Goal: Task Accomplishment & Management: Use online tool/utility

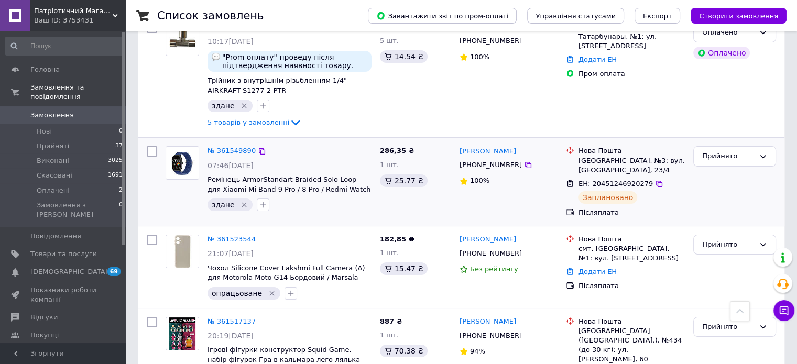
scroll to position [52, 0]
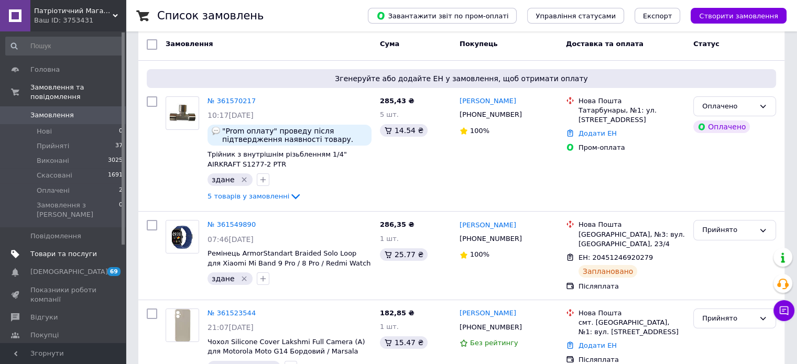
click at [44, 249] on span "Товари та послуги" at bounding box center [63, 253] width 67 height 9
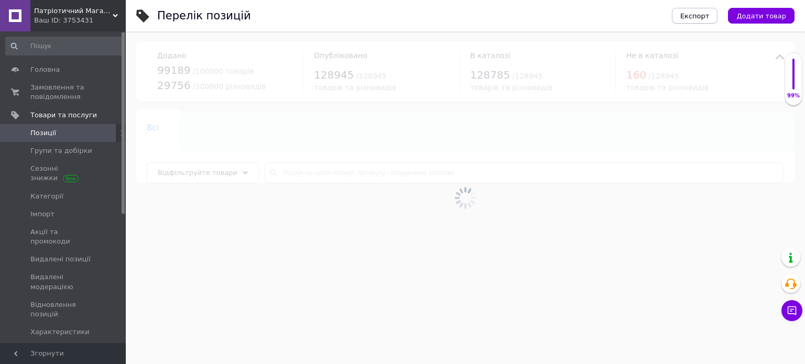
click at [693, 13] on span "Експорт" at bounding box center [694, 16] width 29 height 8
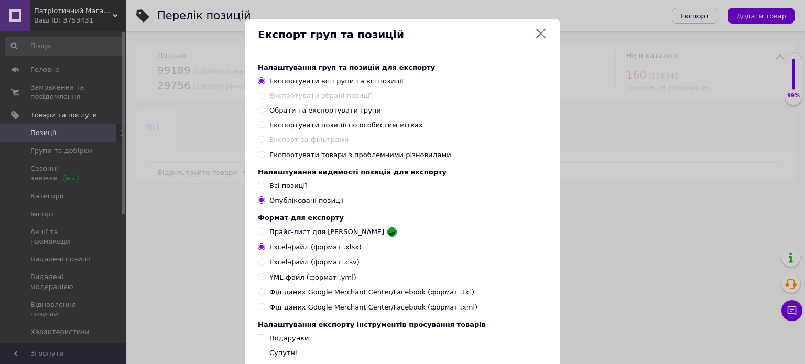
click at [260, 112] on input "Обрати та експортувати групи" at bounding box center [261, 109] width 7 height 7
radio input "true"
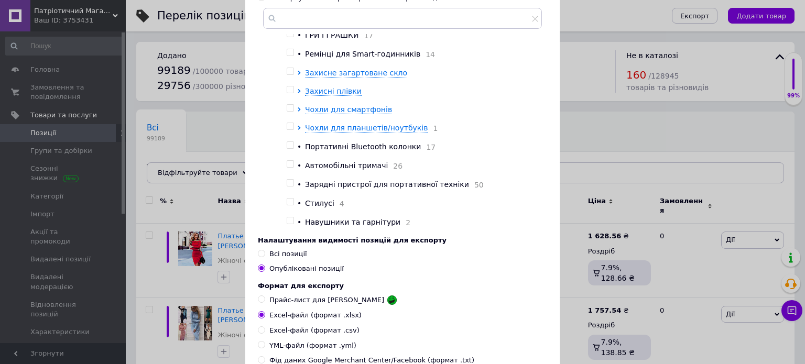
scroll to position [2561, 0]
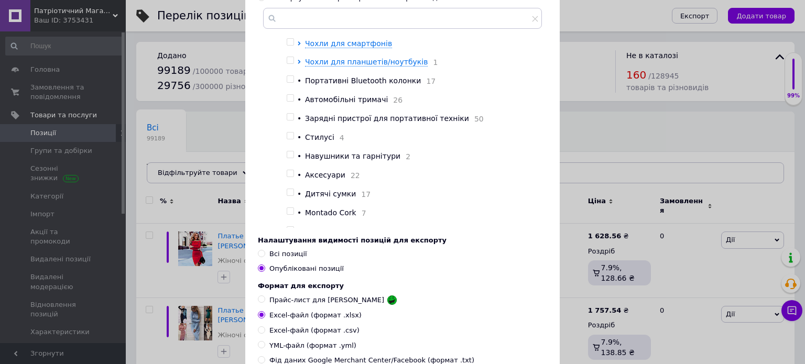
click at [540, 199] on div "Налаштування груп та позицій для експорту Експортувати всі групи та всі позиції…" at bounding box center [402, 67] width 289 height 322
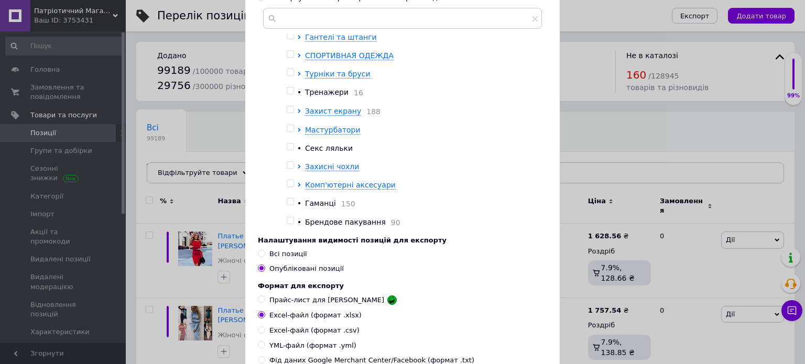
scroll to position [5487, 0]
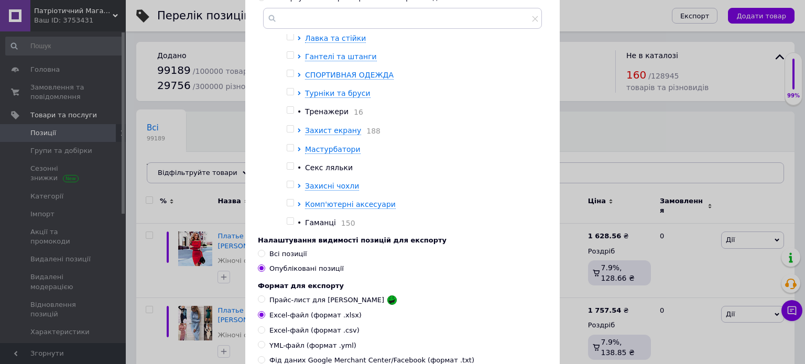
click at [288, 22] on input "checkbox" at bounding box center [290, 18] width 7 height 7
checkbox input "true"
click at [289, 40] on input "checkbox" at bounding box center [290, 37] width 7 height 7
checkbox input "true"
click at [288, 59] on input "checkbox" at bounding box center [290, 55] width 7 height 7
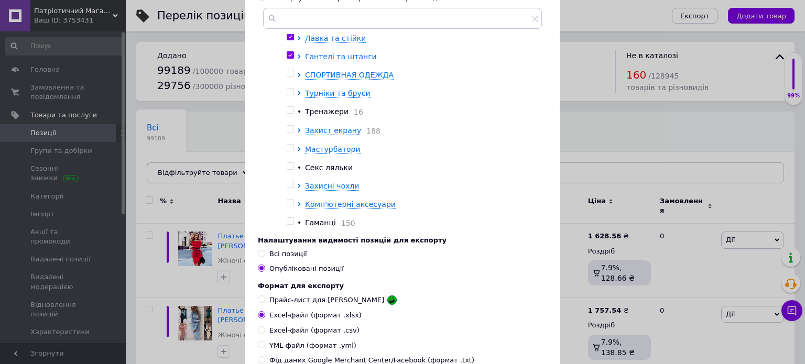
checkbox input "true"
drag, startPoint x: 287, startPoint y: 159, endPoint x: 288, endPoint y: 169, distance: 10.1
click at [287, 77] on input "checkbox" at bounding box center [290, 73] width 7 height 7
checkbox input "true"
click at [289, 95] on input "checkbox" at bounding box center [290, 92] width 7 height 7
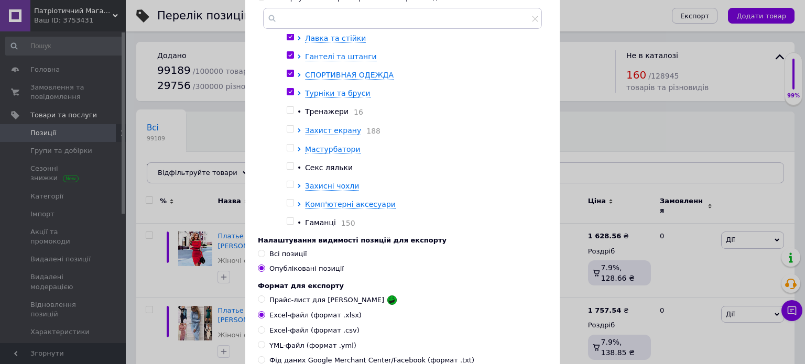
checkbox input "true"
click at [288, 114] on input "checkbox" at bounding box center [290, 110] width 7 height 7
checkbox input "true"
drag, startPoint x: 286, startPoint y: 214, endPoint x: 294, endPoint y: 212, distance: 8.6
click at [287, 133] on input "checkbox" at bounding box center [290, 129] width 7 height 7
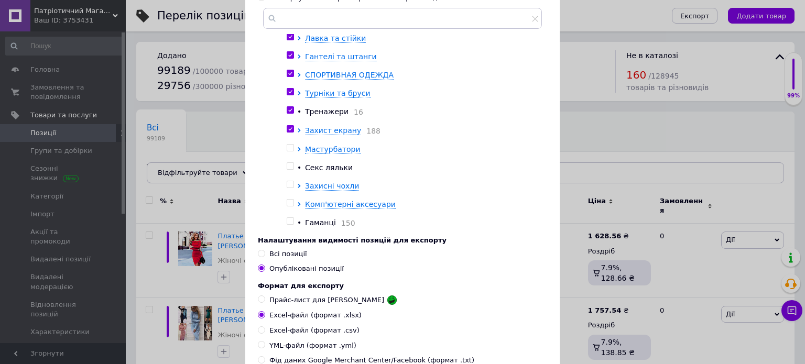
checkbox input "true"
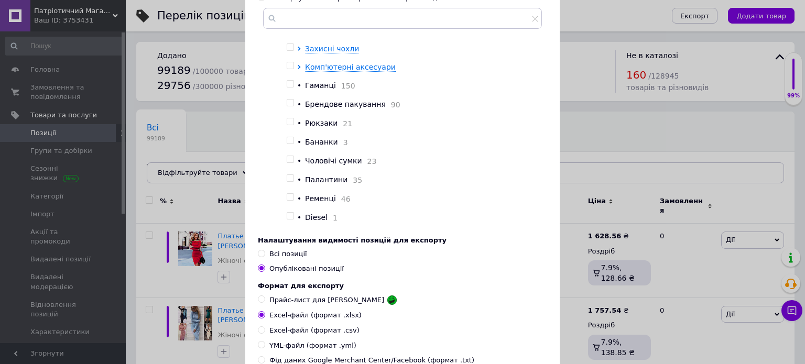
scroll to position [5644, 0]
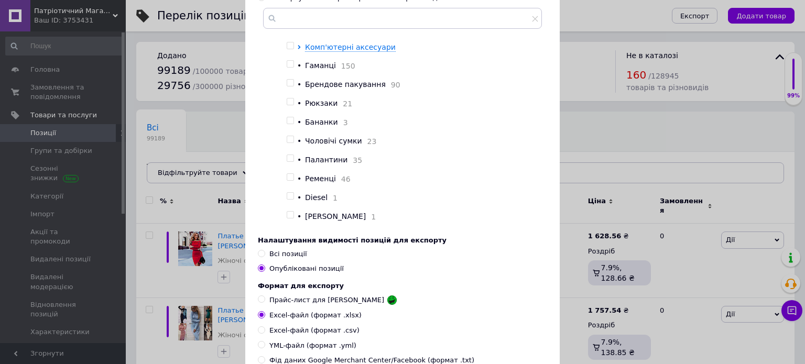
drag, startPoint x: 287, startPoint y: 75, endPoint x: 285, endPoint y: 93, distance: 17.4
checkbox input "true"
click at [287, 13] on input "checkbox" at bounding box center [290, 9] width 7 height 7
checkbox input "true"
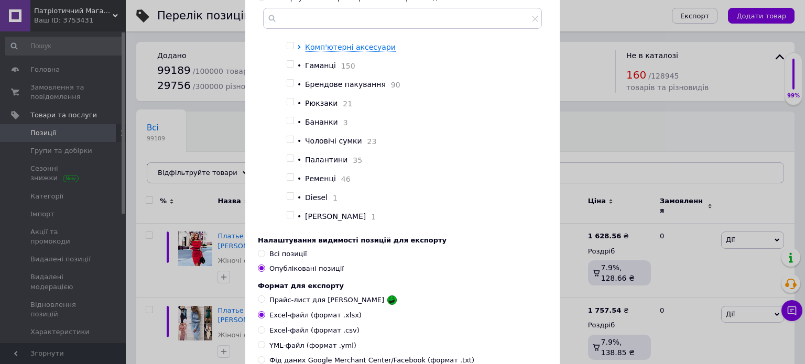
click at [291, 31] on input "checkbox" at bounding box center [290, 27] width 7 height 7
checkbox input "true"
click at [289, 49] on input "checkbox" at bounding box center [290, 45] width 7 height 7
checkbox input "true"
drag, startPoint x: 289, startPoint y: 152, endPoint x: 289, endPoint y: 160, distance: 8.4
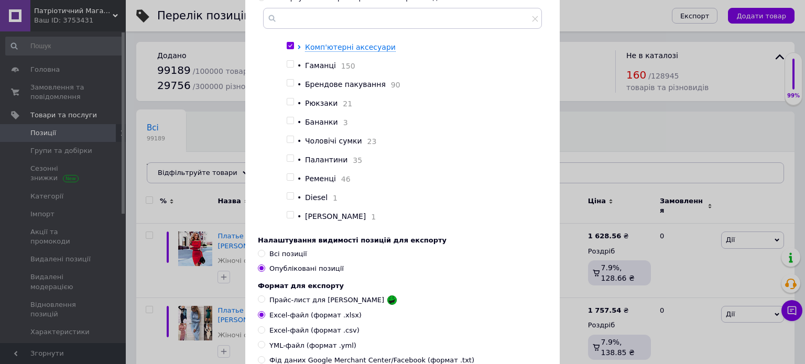
click at [289, 68] on input "checkbox" at bounding box center [290, 64] width 7 height 7
checkbox input "true"
click at [287, 86] on input "checkbox" at bounding box center [290, 83] width 7 height 7
checkbox input "true"
click at [289, 105] on input "checkbox" at bounding box center [290, 102] width 7 height 7
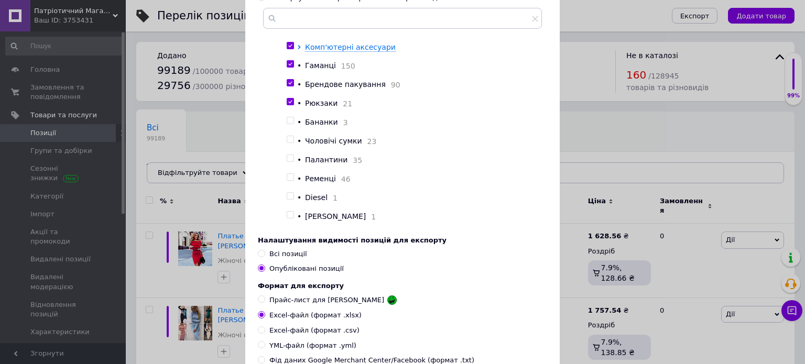
checkbox input "true"
click at [288, 124] on input "checkbox" at bounding box center [290, 120] width 7 height 7
checkbox input "true"
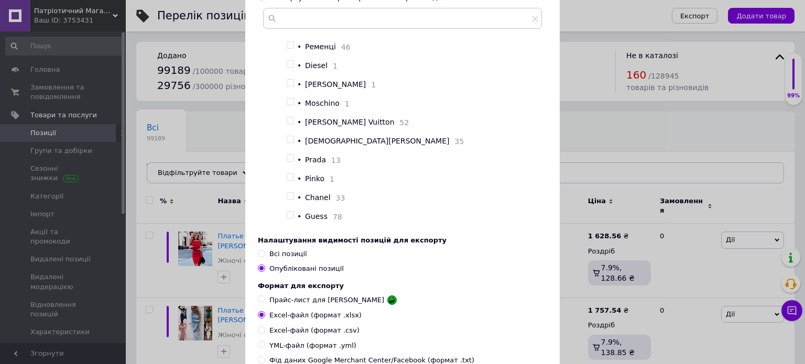
scroll to position [5749, 0]
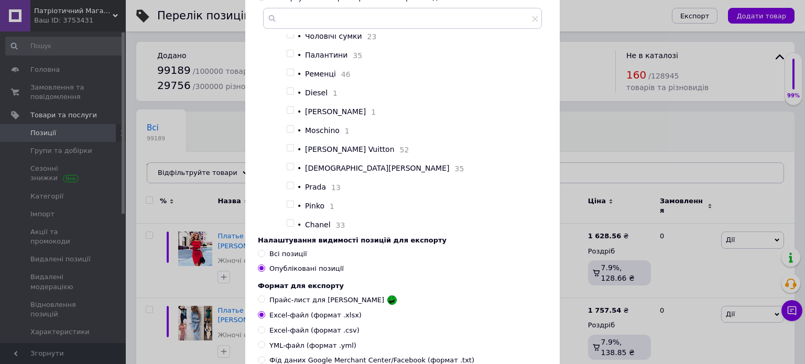
click at [287, 38] on input "checkbox" at bounding box center [290, 34] width 7 height 7
checkbox input "true"
click at [287, 61] on div at bounding box center [292, 55] width 10 height 11
click at [289, 57] on input "checkbox" at bounding box center [290, 53] width 7 height 7
checkbox input "true"
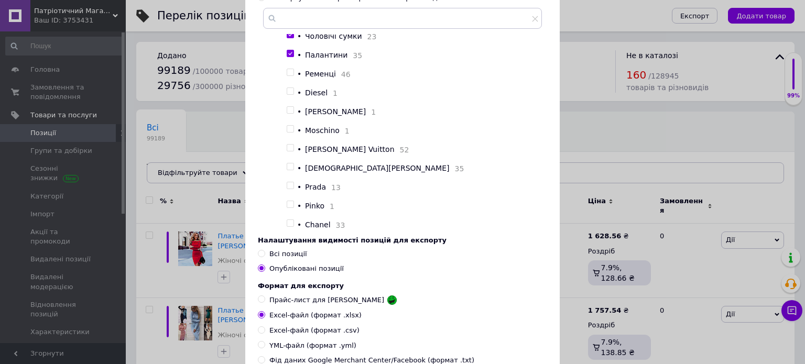
click at [287, 80] on div at bounding box center [292, 74] width 10 height 11
click at [287, 76] on input "checkbox" at bounding box center [290, 72] width 7 height 7
checkbox input "true"
click at [287, 95] on input "checkbox" at bounding box center [290, 91] width 7 height 7
checkbox input "true"
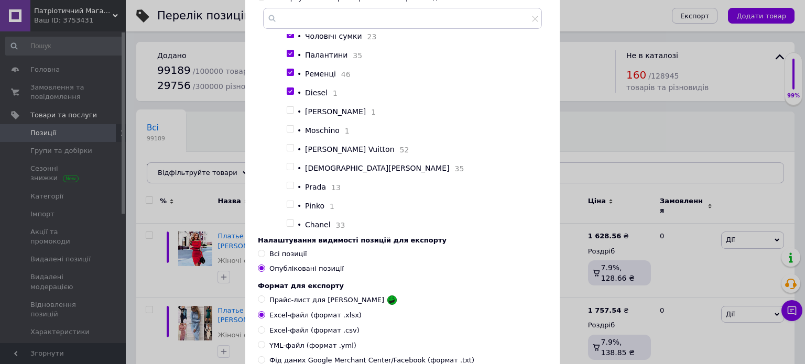
drag, startPoint x: 287, startPoint y: 203, endPoint x: 289, endPoint y: 217, distance: 14.8
click at [287, 114] on input "checkbox" at bounding box center [290, 110] width 7 height 7
checkbox input "true"
click at [288, 133] on input "checkbox" at bounding box center [290, 129] width 7 height 7
checkbox input "true"
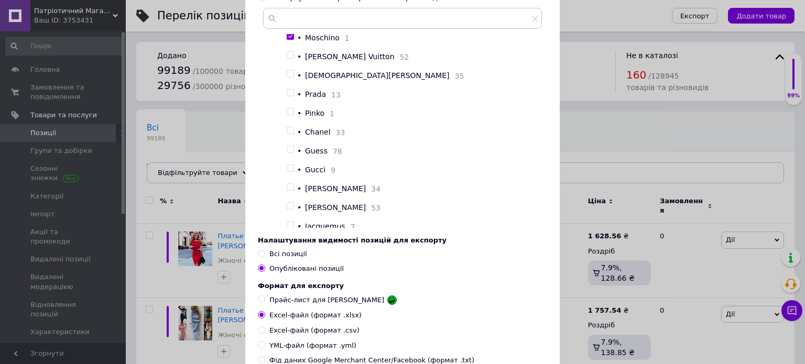
scroll to position [5853, 0]
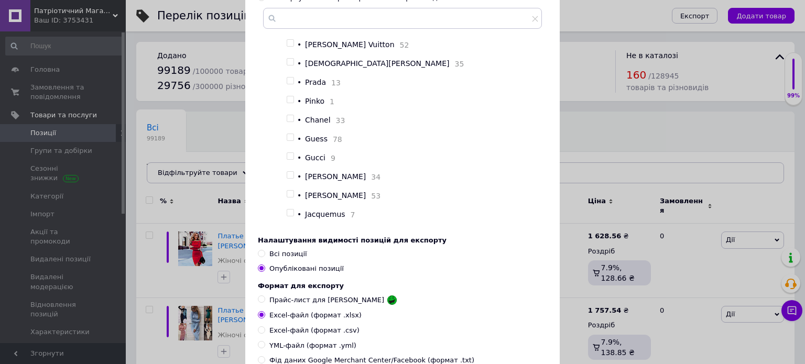
drag, startPoint x: 287, startPoint y: 138, endPoint x: 287, endPoint y: 148, distance: 10.0
click at [288, 47] on input "checkbox" at bounding box center [290, 43] width 7 height 7
checkbox input "true"
drag, startPoint x: 287, startPoint y: 155, endPoint x: 287, endPoint y: 166, distance: 11.0
click at [287, 66] on input "checkbox" at bounding box center [290, 62] width 7 height 7
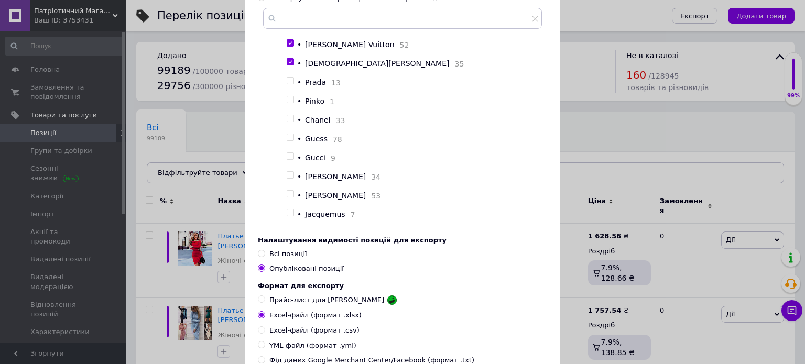
checkbox input "true"
click at [287, 84] on input "checkbox" at bounding box center [290, 81] width 7 height 7
checkbox input "true"
click at [287, 103] on input "checkbox" at bounding box center [290, 99] width 7 height 7
checkbox input "true"
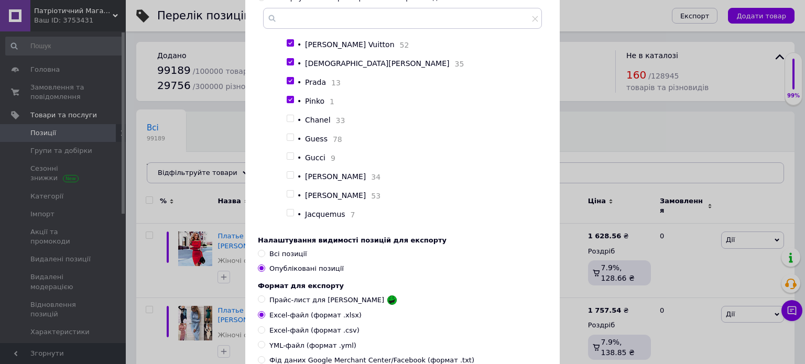
click at [288, 122] on input "checkbox" at bounding box center [290, 118] width 7 height 7
checkbox input "true"
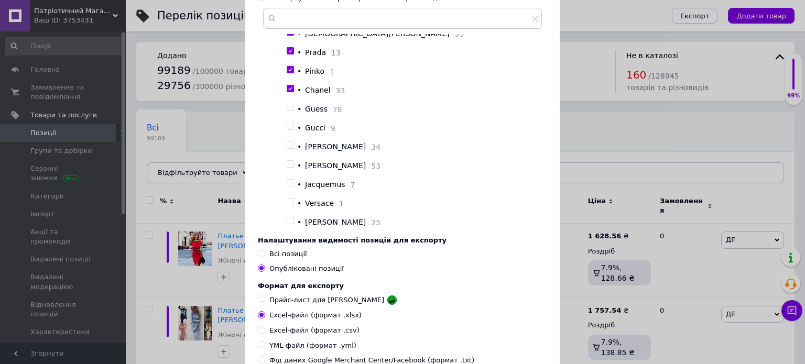
scroll to position [5984, 0]
click at [288, 104] on input "checkbox" at bounding box center [290, 107] width 7 height 7
checkbox input "true"
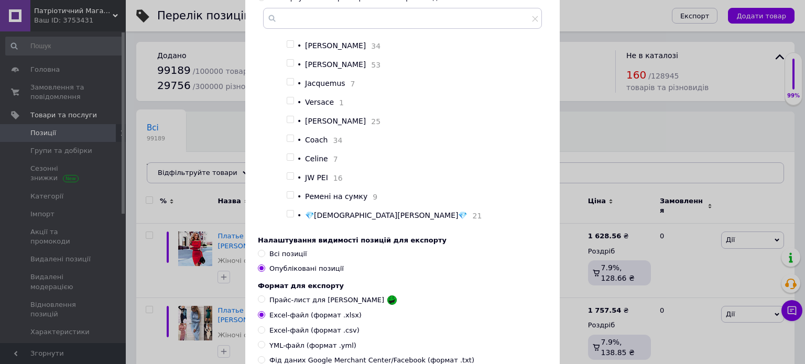
drag, startPoint x: 287, startPoint y: 124, endPoint x: 289, endPoint y: 132, distance: 8.8
click at [287, 29] on input "checkbox" at bounding box center [290, 25] width 7 height 7
checkbox input "true"
click at [291, 48] on input "checkbox" at bounding box center [290, 44] width 7 height 7
checkbox input "true"
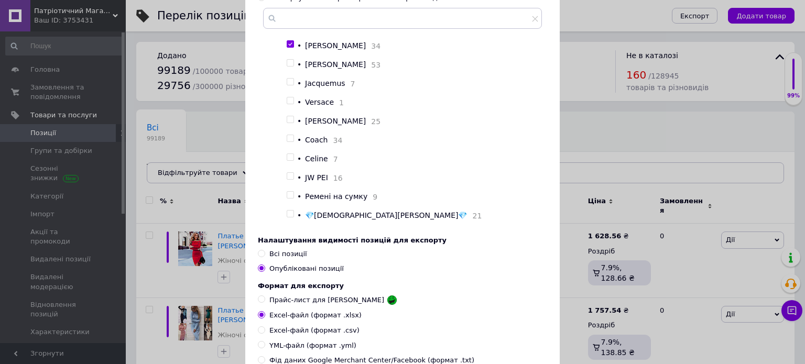
click at [289, 67] on input "checkbox" at bounding box center [290, 63] width 7 height 7
checkbox input "true"
click at [288, 89] on div at bounding box center [292, 83] width 10 height 11
click at [290, 85] on input "checkbox" at bounding box center [290, 82] width 7 height 7
checkbox input "true"
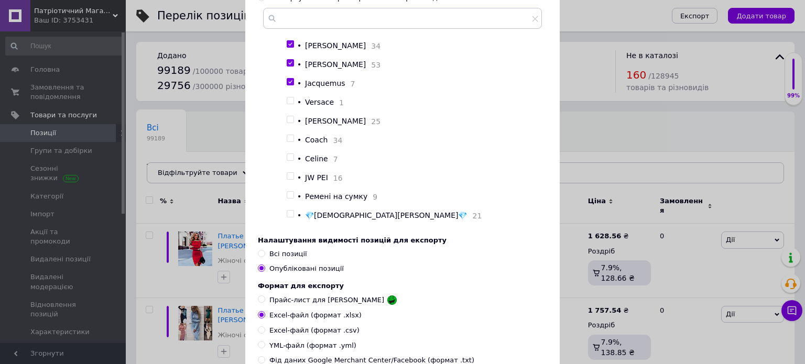
click at [289, 104] on input "checkbox" at bounding box center [290, 100] width 7 height 7
checkbox input "true"
click at [287, 123] on input "checkbox" at bounding box center [290, 119] width 7 height 7
checkbox input "true"
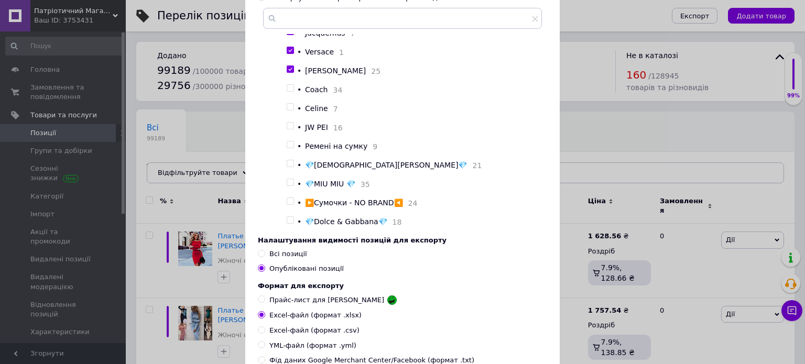
scroll to position [6089, 0]
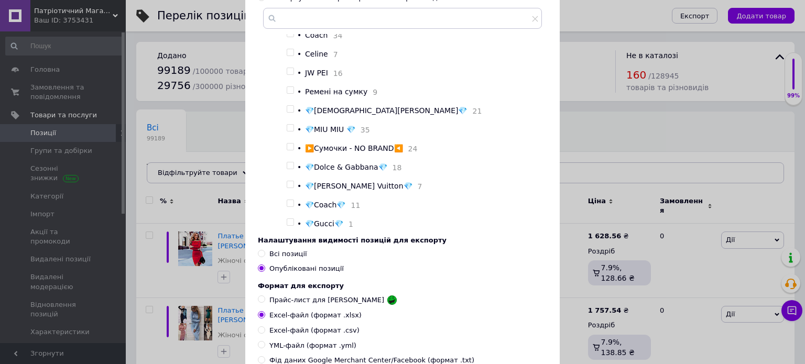
click at [289, 37] on input "checkbox" at bounding box center [290, 33] width 7 height 7
checkbox input "true"
drag, startPoint x: 287, startPoint y: 157, endPoint x: 287, endPoint y: 166, distance: 9.4
click at [287, 56] on input "checkbox" at bounding box center [290, 52] width 7 height 7
checkbox input "true"
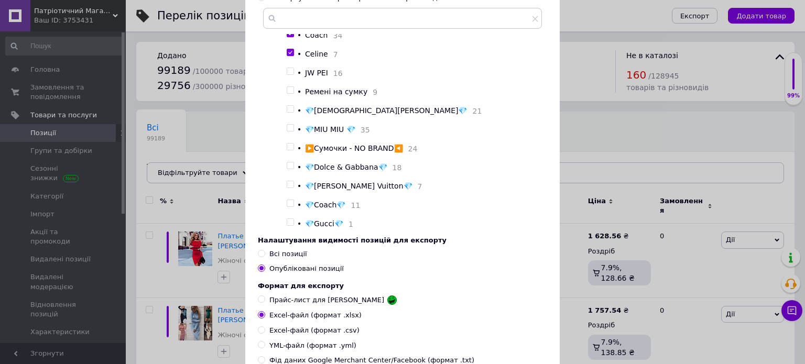
click at [287, 75] on input "checkbox" at bounding box center [290, 71] width 7 height 7
checkbox input "true"
drag, startPoint x: 288, startPoint y: 194, endPoint x: 289, endPoint y: 201, distance: 7.5
click at [288, 94] on input "checkbox" at bounding box center [290, 90] width 7 height 7
checkbox input "true"
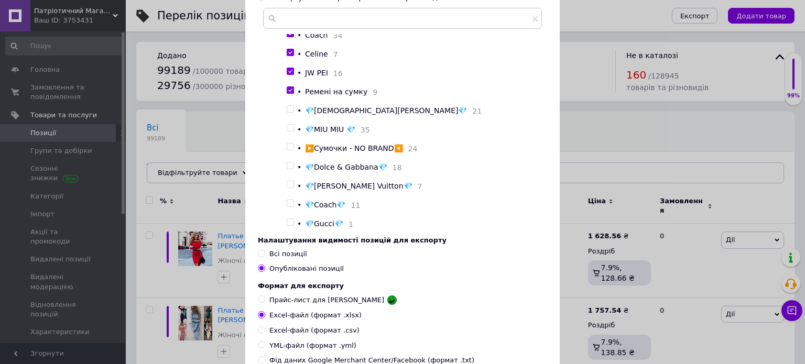
drag, startPoint x: 287, startPoint y: 215, endPoint x: 293, endPoint y: 205, distance: 11.8
click at [287, 113] on input "checkbox" at bounding box center [290, 109] width 7 height 7
checkbox input "true"
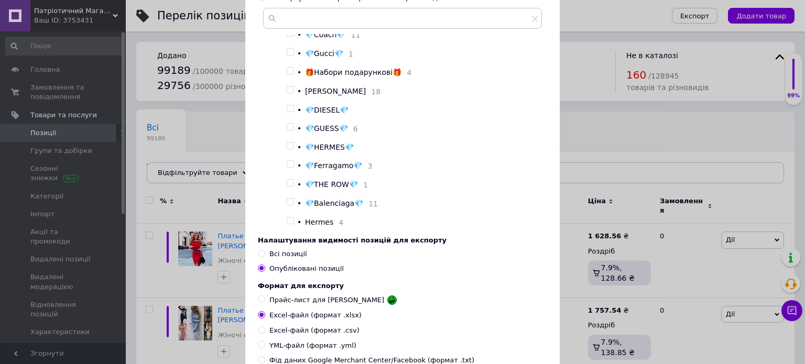
scroll to position [6246, 0]
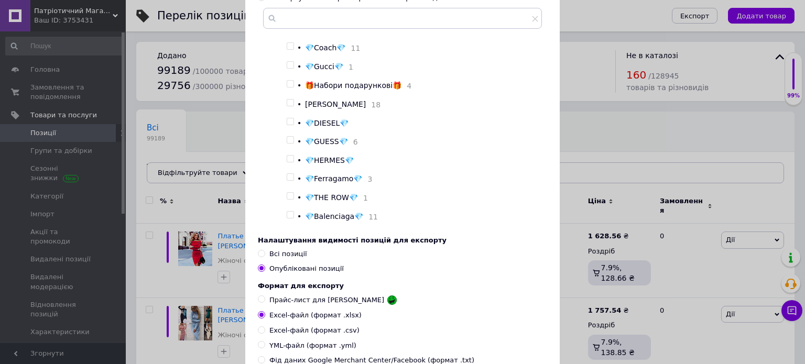
checkbox input "true"
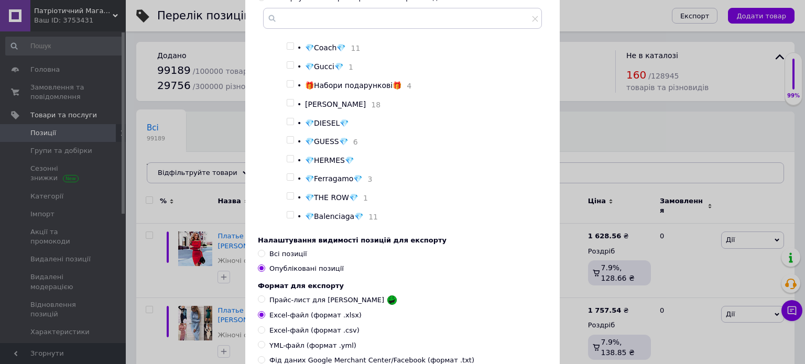
click at [288, 12] on input "checkbox" at bounding box center [290, 8] width 7 height 7
checkbox input "true"
click at [289, 31] on input "checkbox" at bounding box center [290, 27] width 7 height 7
checkbox input "true"
click at [288, 50] on input "checkbox" at bounding box center [290, 46] width 7 height 7
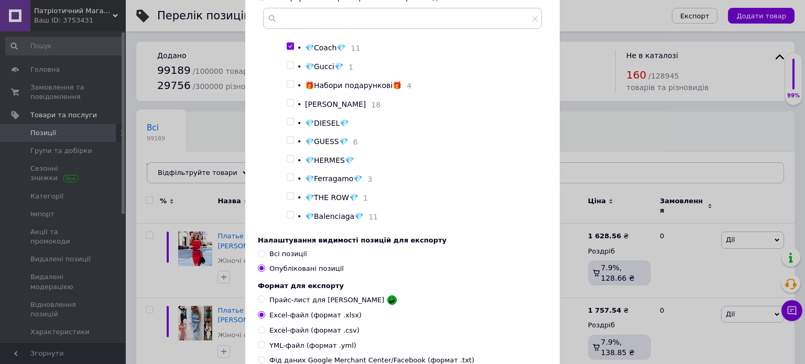
checkbox input "true"
click at [288, 69] on input "checkbox" at bounding box center [290, 65] width 7 height 7
checkbox input "true"
click at [287, 88] on input "checkbox" at bounding box center [290, 84] width 7 height 7
checkbox input "true"
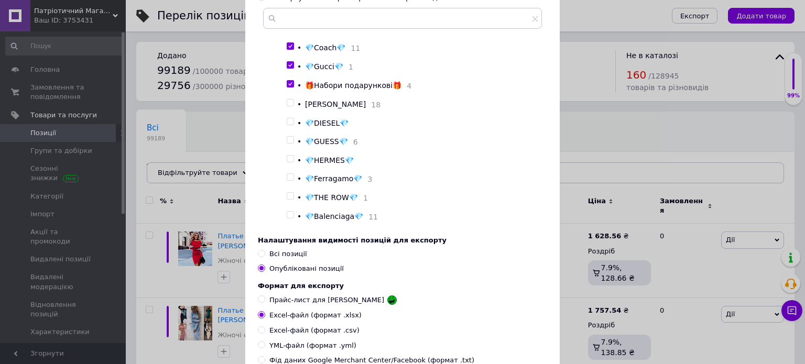
drag, startPoint x: 287, startPoint y: 215, endPoint x: 291, endPoint y: 211, distance: 5.6
click at [287, 106] on input "checkbox" at bounding box center [290, 103] width 7 height 7
checkbox input "true"
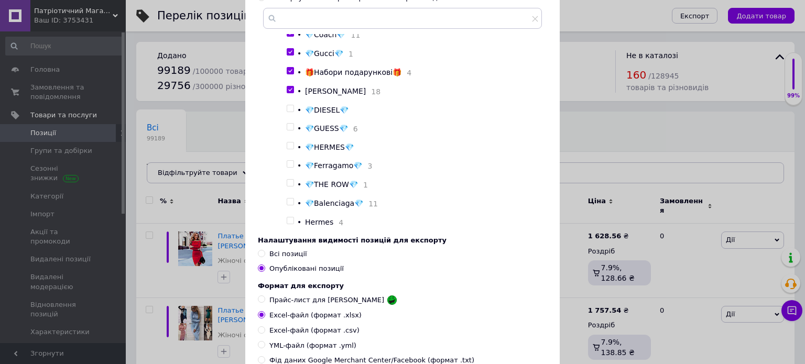
scroll to position [6374, 0]
drag, startPoint x: 289, startPoint y: 106, endPoint x: 285, endPoint y: 122, distance: 16.3
click at [289, 106] on input "checkbox" at bounding box center [290, 108] width 7 height 7
checkbox input "true"
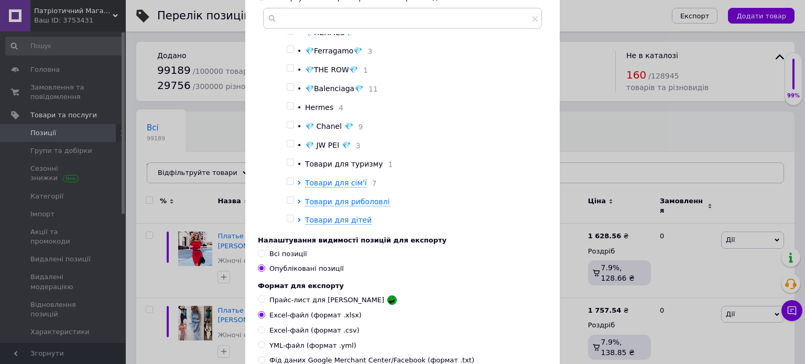
click at [287, 16] on input "checkbox" at bounding box center [290, 12] width 7 height 7
checkbox input "true"
click at [288, 35] on input "checkbox" at bounding box center [290, 31] width 7 height 7
checkbox input "true"
click at [290, 53] on input "checkbox" at bounding box center [290, 49] width 7 height 7
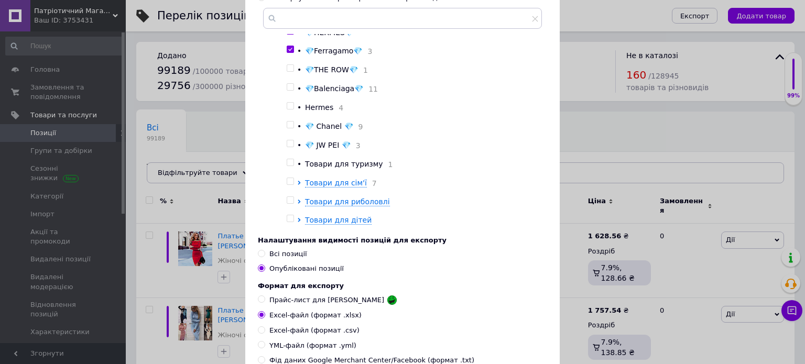
checkbox input "true"
click at [291, 72] on input "checkbox" at bounding box center [290, 68] width 7 height 7
checkbox input "true"
click at [288, 91] on input "checkbox" at bounding box center [290, 87] width 7 height 7
checkbox input "true"
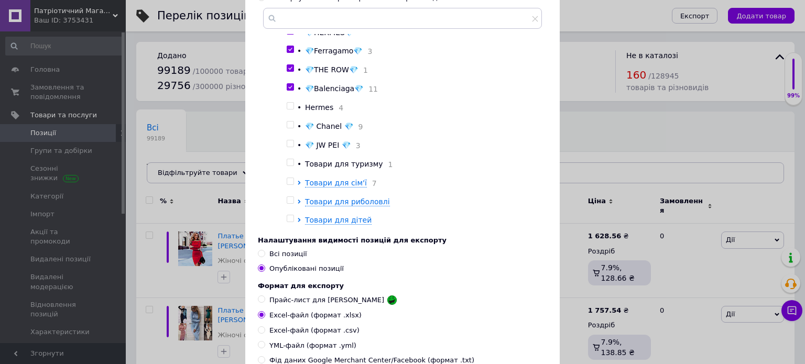
click at [287, 110] on input "checkbox" at bounding box center [290, 106] width 7 height 7
checkbox input "true"
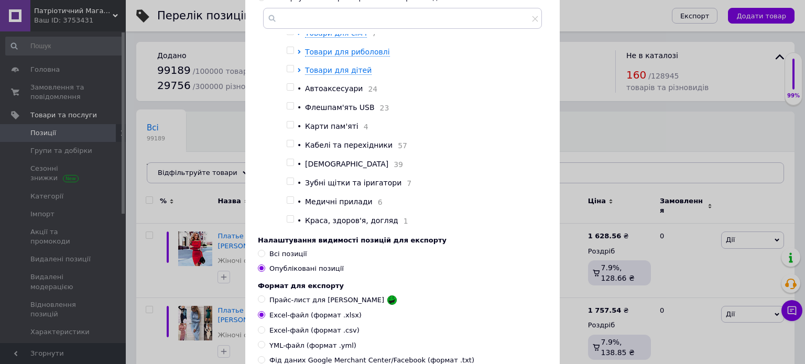
scroll to position [6532, 0]
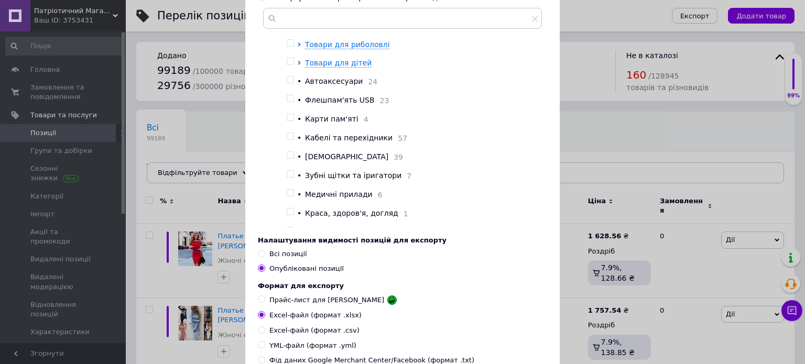
checkbox input "true"
click at [287, 9] on input "checkbox" at bounding box center [290, 5] width 7 height 7
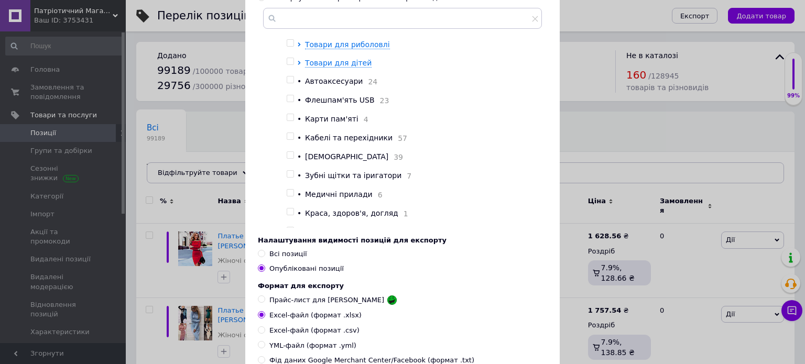
checkbox input "true"
click at [289, 28] on input "checkbox" at bounding box center [290, 24] width 7 height 7
checkbox input "true"
click at [291, 47] on input "checkbox" at bounding box center [290, 43] width 7 height 7
checkbox input "true"
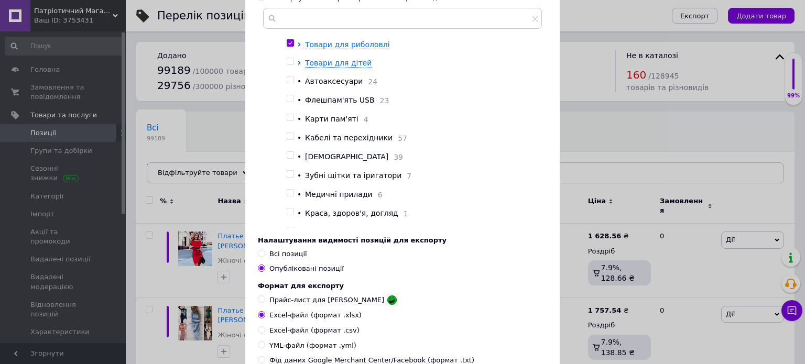
click at [290, 68] on div at bounding box center [292, 63] width 10 height 10
click at [289, 83] on input "checkbox" at bounding box center [290, 80] width 7 height 7
checkbox input "true"
click at [292, 102] on div at bounding box center [291, 98] width 8 height 7
click at [287, 65] on input "checkbox" at bounding box center [290, 61] width 7 height 7
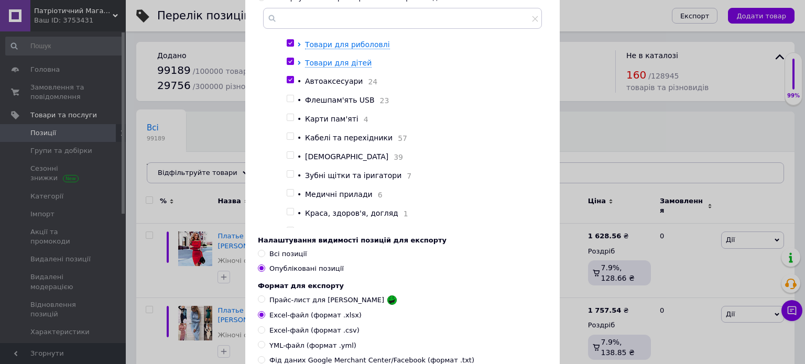
checkbox input "true"
click at [287, 102] on input "checkbox" at bounding box center [290, 98] width 7 height 7
checkbox input "true"
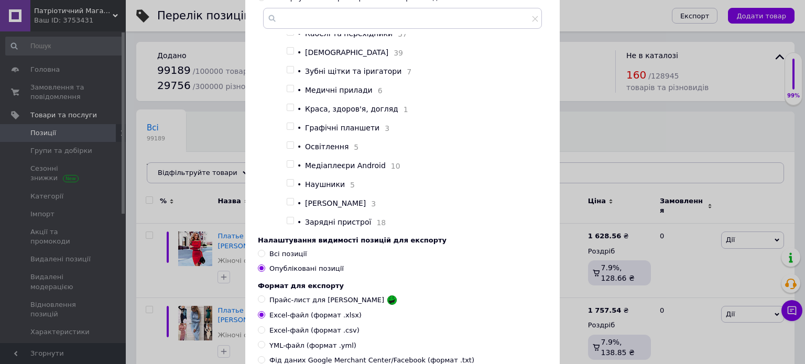
scroll to position [6689, 0]
click at [287, 17] on input "checkbox" at bounding box center [290, 13] width 7 height 7
checkbox input "true"
click at [287, 36] on input "checkbox" at bounding box center [290, 32] width 7 height 7
checkbox input "true"
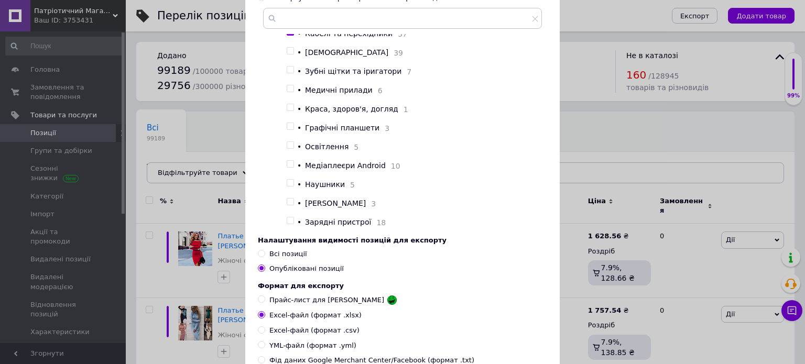
click at [290, 54] on input "checkbox" at bounding box center [290, 51] width 7 height 7
checkbox input "true"
click at [291, 77] on div at bounding box center [292, 71] width 10 height 11
click at [291, 73] on input "checkbox" at bounding box center [290, 70] width 7 height 7
checkbox input "true"
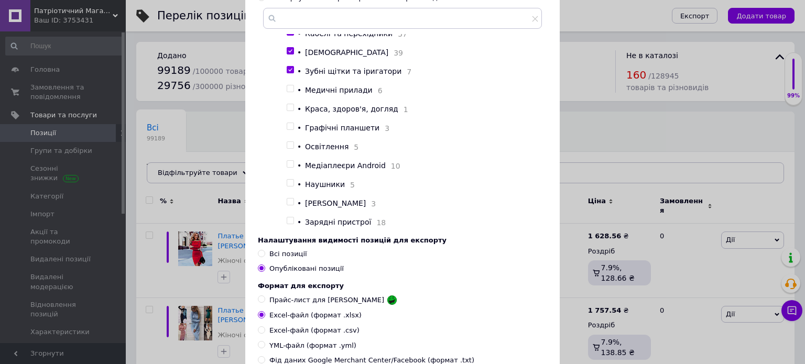
click at [287, 92] on label at bounding box center [290, 88] width 7 height 7
click at [287, 92] on input "checkbox" at bounding box center [290, 88] width 7 height 7
checkbox input "true"
click at [289, 111] on input "checkbox" at bounding box center [290, 107] width 7 height 7
checkbox input "true"
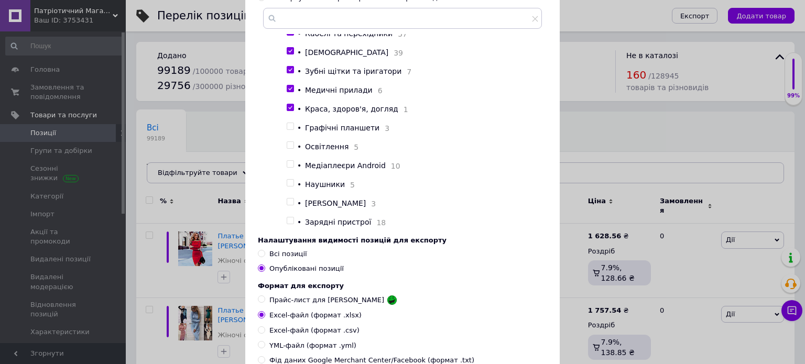
click at [287, 130] on input "checkbox" at bounding box center [290, 126] width 7 height 7
checkbox input "true"
click at [288, 149] on input "checkbox" at bounding box center [290, 145] width 7 height 7
checkbox input "true"
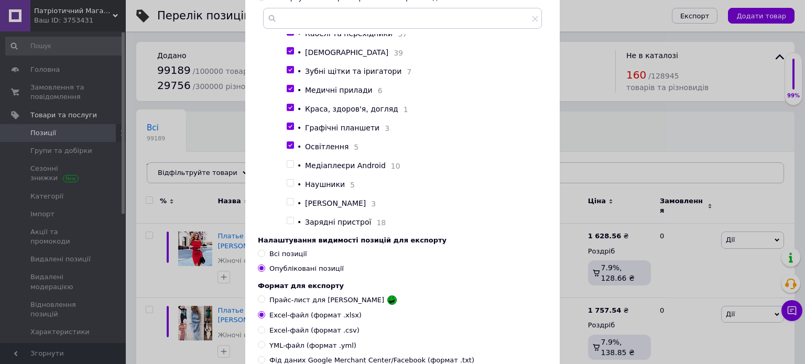
scroll to position [6765, 0]
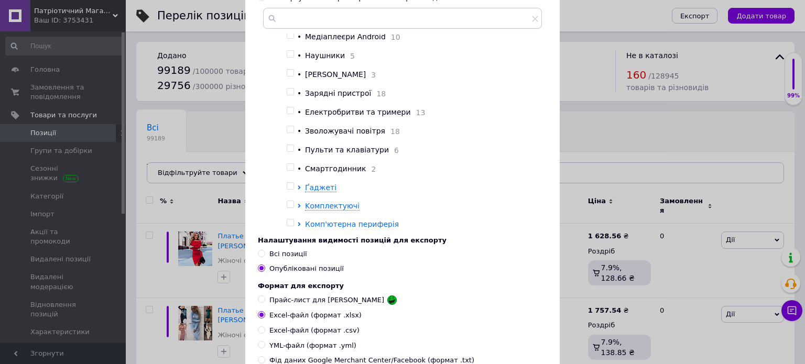
click at [287, 39] on input "checkbox" at bounding box center [290, 35] width 7 height 7
checkbox input "true"
drag, startPoint x: 287, startPoint y: 181, endPoint x: 288, endPoint y: 191, distance: 9.5
click at [287, 58] on input "checkbox" at bounding box center [290, 54] width 7 height 7
checkbox input "true"
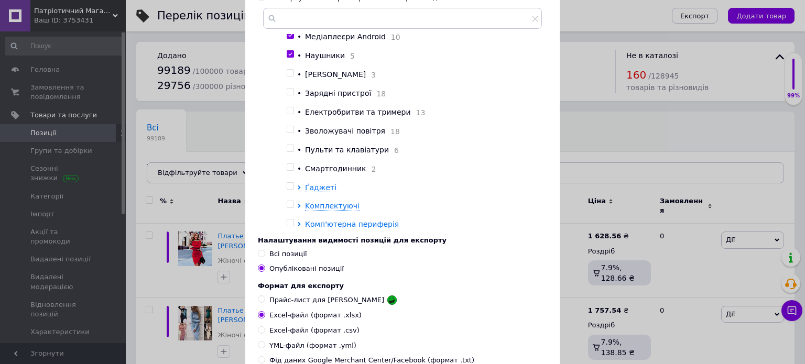
click at [287, 80] on div at bounding box center [292, 74] width 10 height 11
drag, startPoint x: 289, startPoint y: 203, endPoint x: 289, endPoint y: 224, distance: 21.5
click at [289, 77] on input "checkbox" at bounding box center [290, 73] width 7 height 7
checkbox input "true"
click at [288, 95] on input "checkbox" at bounding box center [290, 92] width 7 height 7
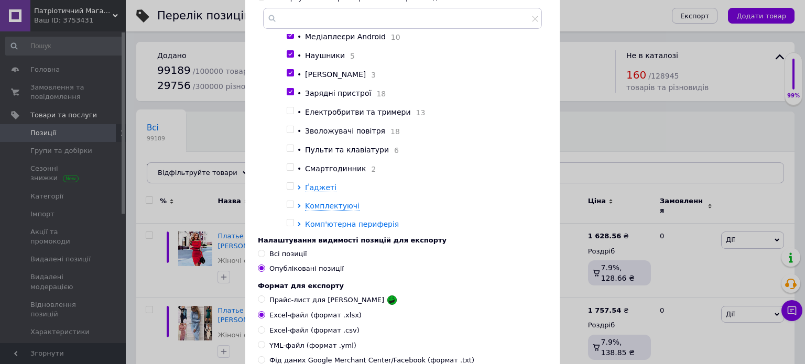
checkbox input "true"
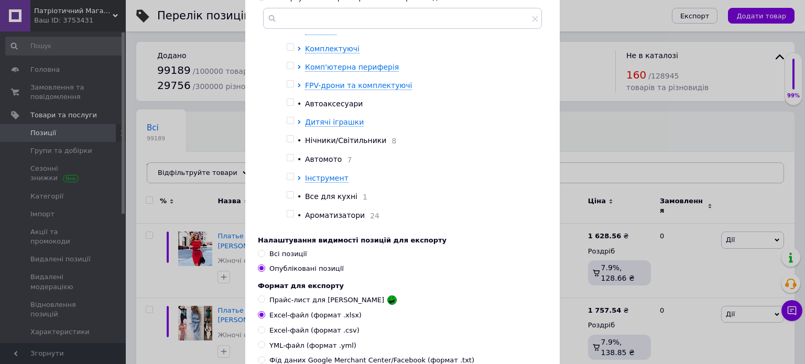
checkbox input "true"
drag, startPoint x: 287, startPoint y: 86, endPoint x: 286, endPoint y: 96, distance: 9.5
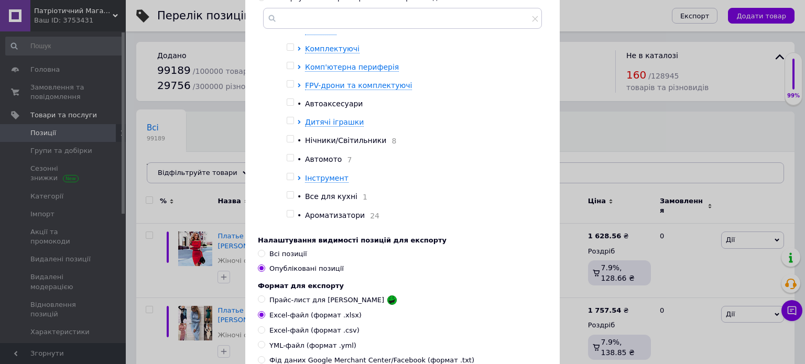
checkbox input "true"
click at [290, 14] on input "checkbox" at bounding box center [290, 10] width 7 height 7
checkbox input "true"
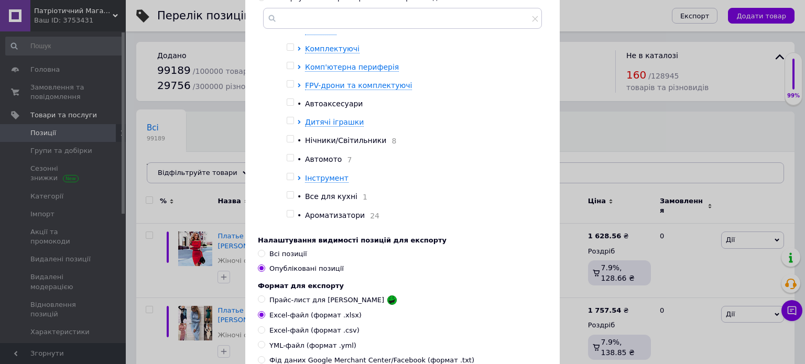
click at [289, 32] on input "checkbox" at bounding box center [290, 29] width 7 height 7
checkbox input "true"
click at [288, 51] on label at bounding box center [290, 46] width 7 height 7
click at [288, 51] on input "checkbox" at bounding box center [290, 47] width 7 height 7
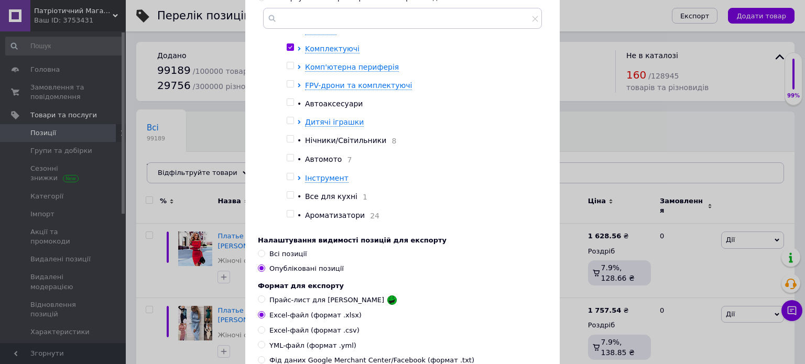
checkbox input "true"
drag, startPoint x: 288, startPoint y: 126, endPoint x: 283, endPoint y: 176, distance: 50.6
checkbox input "true"
click at [287, 69] on input "checkbox" at bounding box center [290, 65] width 7 height 7
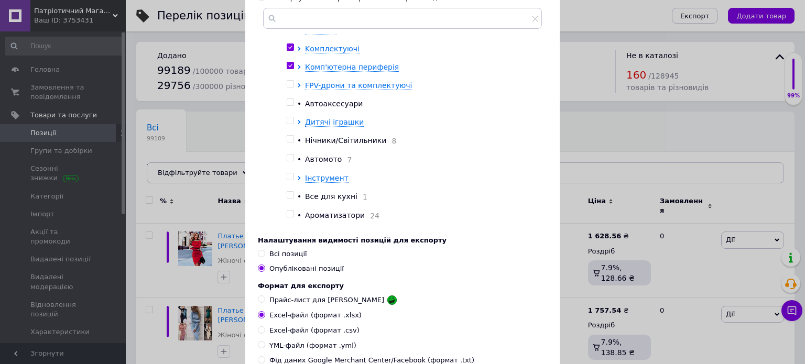
checkbox input "true"
click at [288, 88] on input "checkbox" at bounding box center [290, 84] width 7 height 7
checkbox input "true"
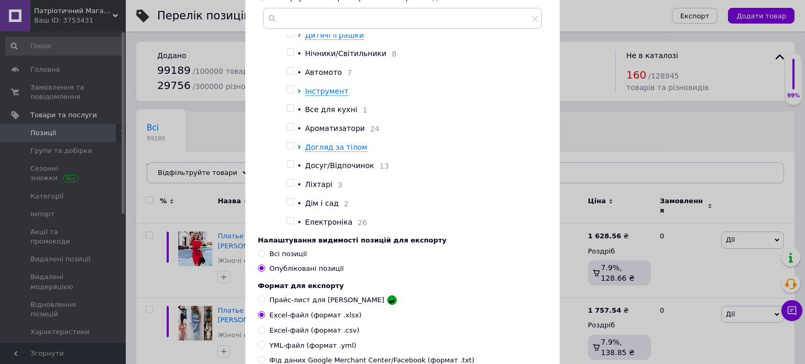
scroll to position [7079, 0]
click at [288, 19] on input "checkbox" at bounding box center [290, 15] width 7 height 7
checkbox input "true"
click at [287, 37] on input "checkbox" at bounding box center [290, 33] width 7 height 7
checkbox input "true"
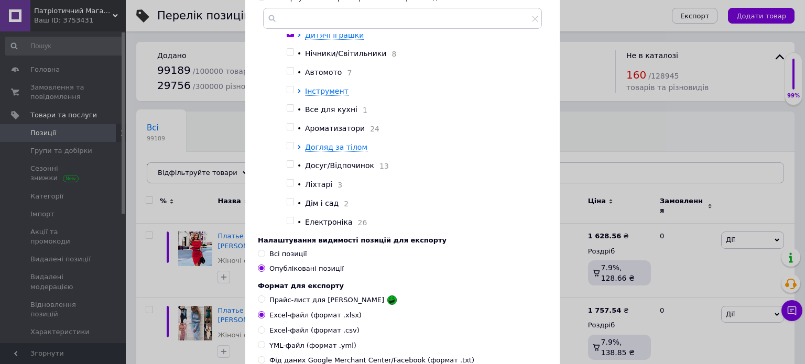
drag, startPoint x: 287, startPoint y: 112, endPoint x: 288, endPoint y: 121, distance: 9.5
click at [289, 56] on input "checkbox" at bounding box center [290, 52] width 7 height 7
checkbox input "true"
drag, startPoint x: 289, startPoint y: 139, endPoint x: 289, endPoint y: 145, distance: 5.3
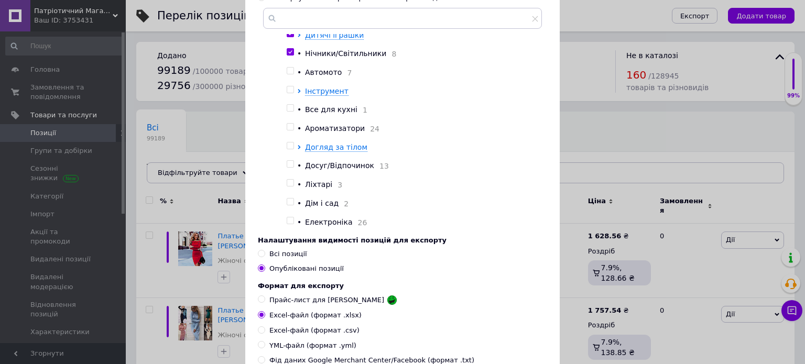
click at [289, 78] on div at bounding box center [292, 72] width 10 height 11
click at [290, 93] on input "checkbox" at bounding box center [290, 89] width 7 height 7
checkbox input "true"
click at [290, 74] on input "checkbox" at bounding box center [290, 71] width 7 height 7
checkbox input "true"
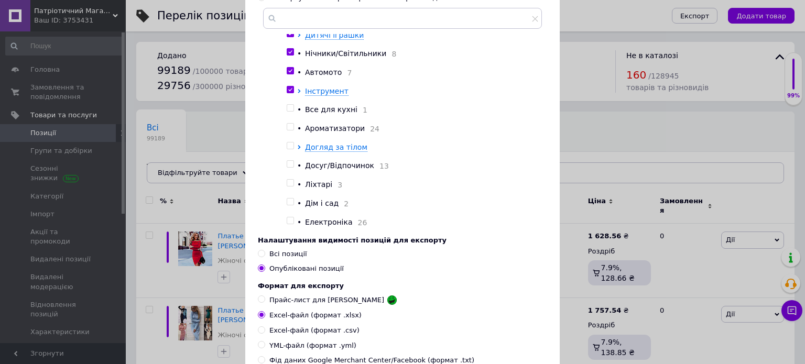
click at [290, 112] on input "checkbox" at bounding box center [290, 108] width 7 height 7
checkbox input "true"
click at [288, 130] on input "checkbox" at bounding box center [290, 127] width 7 height 7
checkbox input "true"
click at [287, 149] on input "checkbox" at bounding box center [290, 146] width 7 height 7
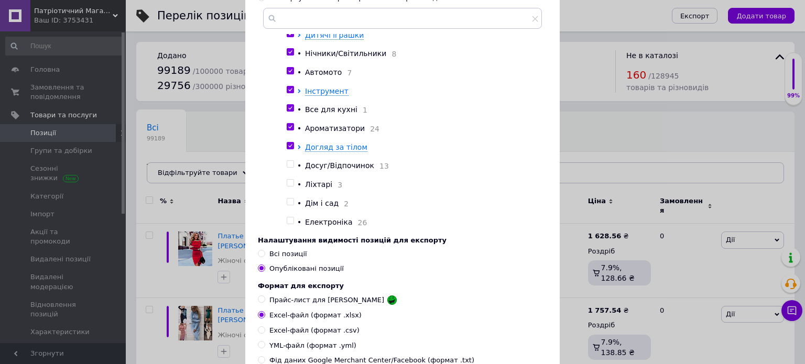
checkbox input "true"
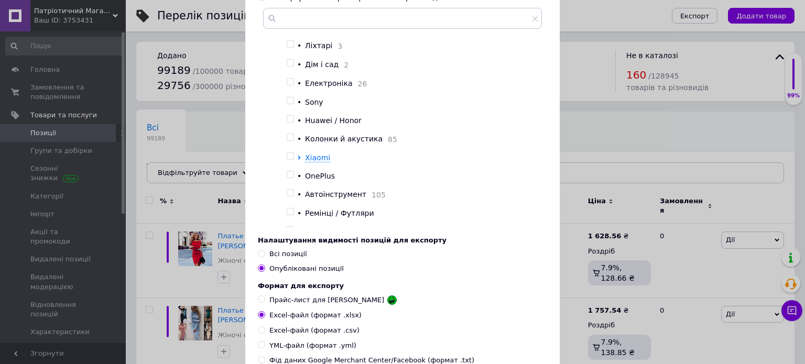
click at [287, 29] on input "checkbox" at bounding box center [290, 25] width 7 height 7
checkbox input "true"
drag, startPoint x: 288, startPoint y: 182, endPoint x: 287, endPoint y: 192, distance: 10.0
click at [288, 48] on input "checkbox" at bounding box center [290, 44] width 7 height 7
checkbox input "true"
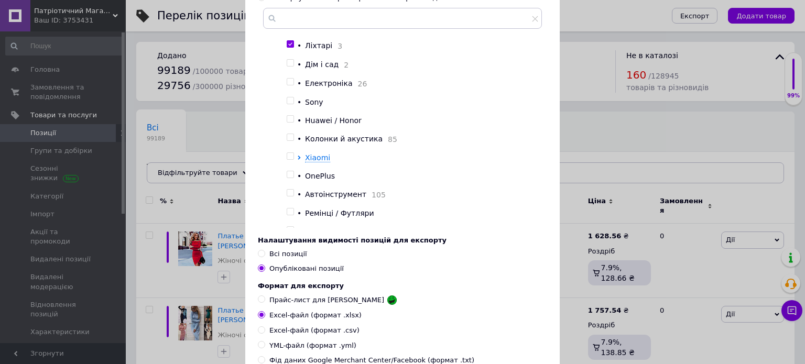
click at [287, 67] on input "checkbox" at bounding box center [290, 63] width 7 height 7
checkbox input "true"
click at [287, 85] on input "checkbox" at bounding box center [290, 82] width 7 height 7
checkbox input "true"
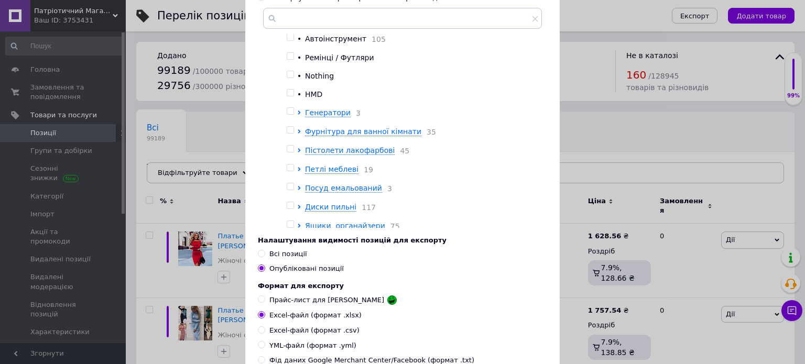
scroll to position [7305, 0]
checkbox input "true"
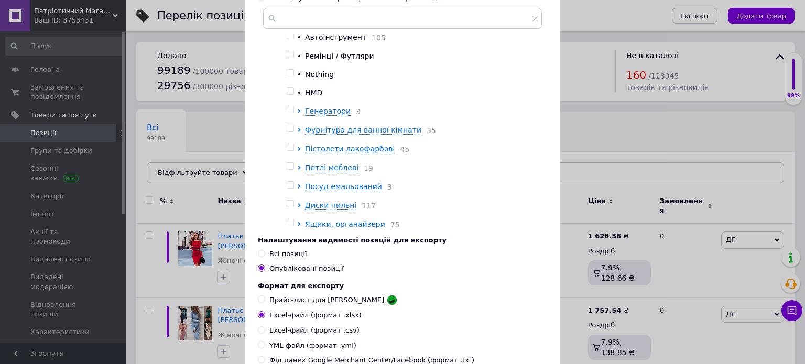
checkbox input "true"
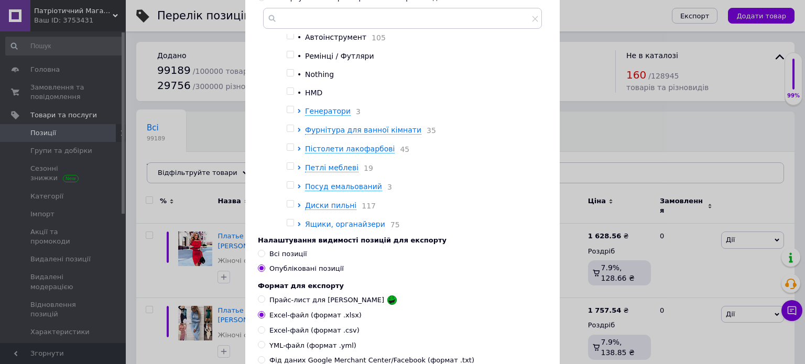
click at [290, 21] on input "checkbox" at bounding box center [290, 17] width 7 height 7
checkbox input "true"
click at [291, 39] on input "checkbox" at bounding box center [290, 35] width 7 height 7
checkbox input "true"
click at [287, 58] on input "checkbox" at bounding box center [290, 54] width 7 height 7
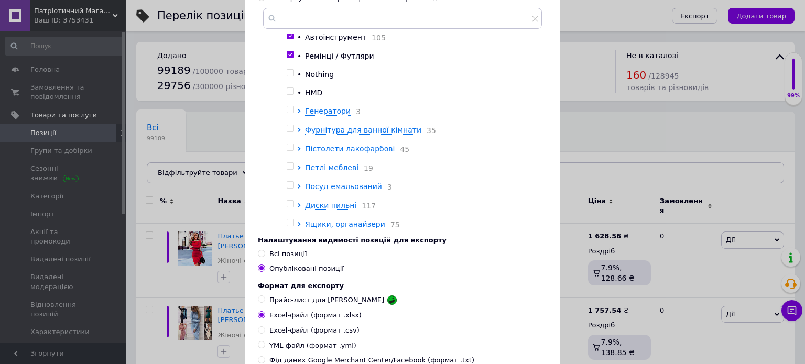
checkbox input "true"
click at [287, 77] on div at bounding box center [290, 72] width 7 height 7
click at [287, 77] on input "checkbox" at bounding box center [290, 73] width 7 height 7
checkbox input "true"
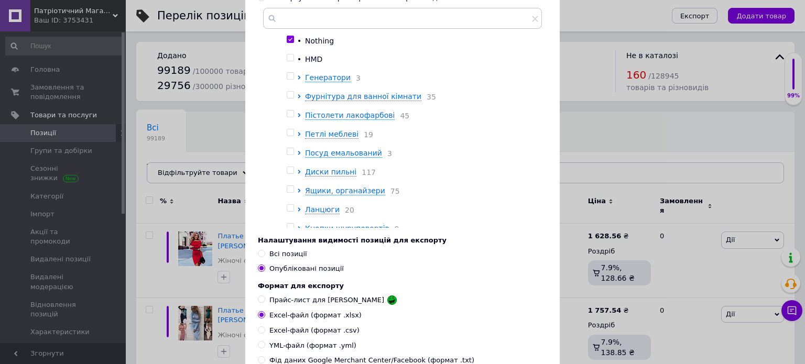
scroll to position [7357, 0]
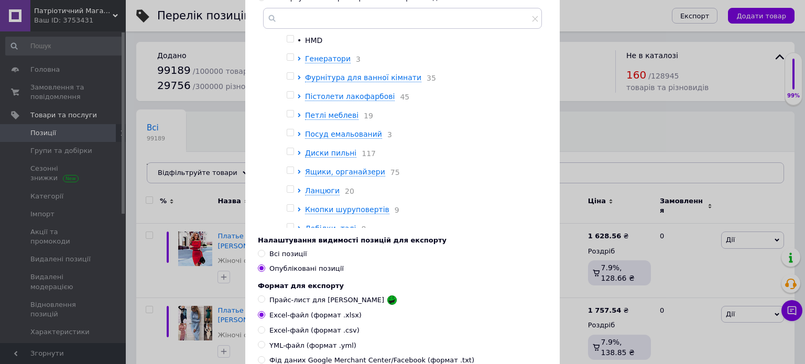
drag, startPoint x: 286, startPoint y: 186, endPoint x: 287, endPoint y: 192, distance: 6.5
click at [289, 42] on input "checkbox" at bounding box center [290, 39] width 7 height 7
checkbox input "true"
click at [361, 46] on div "HMD" at bounding box center [420, 40] width 231 height 10
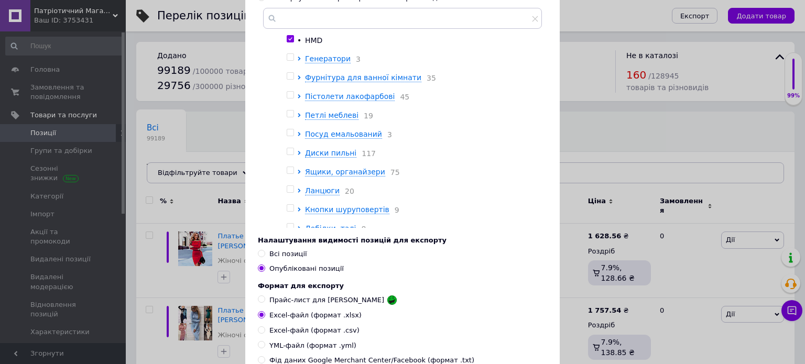
drag, startPoint x: 290, startPoint y: 197, endPoint x: 291, endPoint y: 204, distance: 7.4
click at [290, 61] on input "checkbox" at bounding box center [290, 57] width 7 height 7
checkbox input "true"
click at [289, 80] on input "checkbox" at bounding box center [290, 76] width 7 height 7
checkbox input "true"
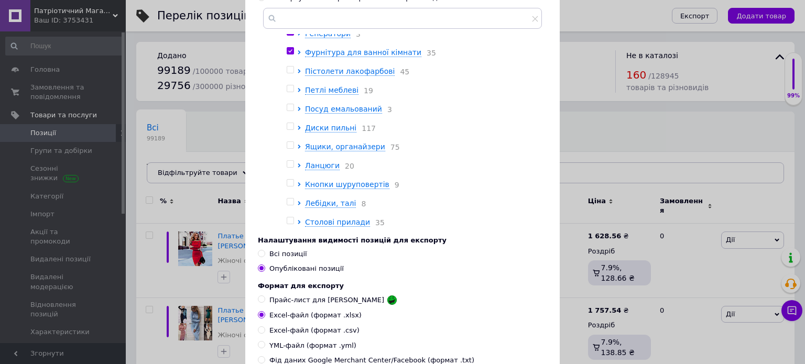
scroll to position [7462, 0]
click at [289, 73] on input "checkbox" at bounding box center [290, 70] width 7 height 7
checkbox input "true"
click at [287, 92] on input "checkbox" at bounding box center [290, 88] width 7 height 7
checkbox input "true"
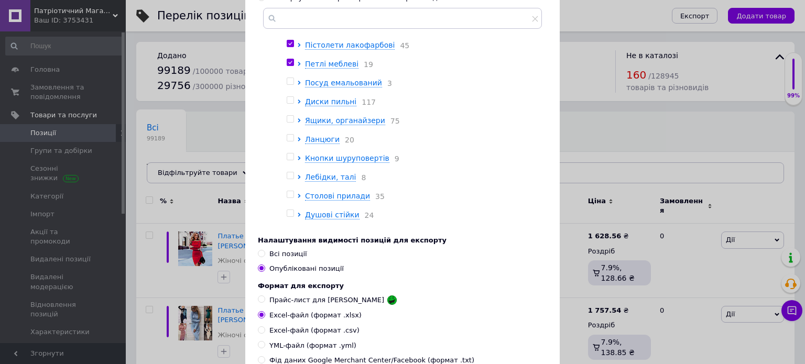
scroll to position [7427, 0]
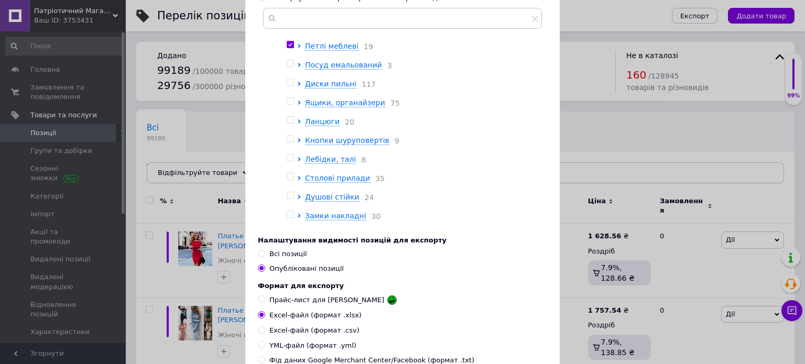
checkbox input "false"
drag, startPoint x: 286, startPoint y: 150, endPoint x: 288, endPoint y: 157, distance: 7.0
click at [287, 10] on input "checkbox" at bounding box center [290, 7] width 7 height 7
checkbox input "false"
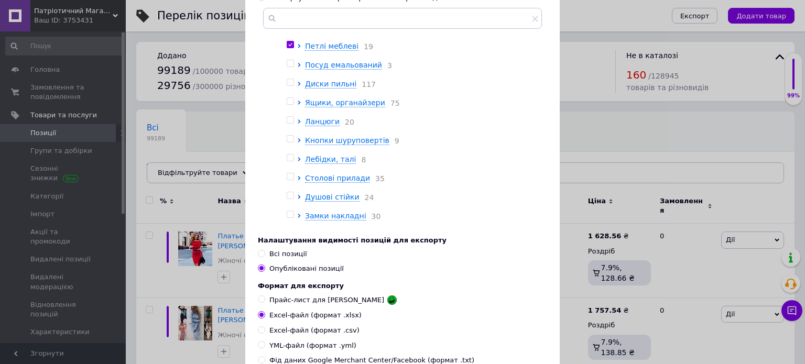
click at [290, 29] on input "checkbox" at bounding box center [290, 26] width 7 height 7
checkbox input "false"
click at [289, 48] on input "checkbox" at bounding box center [290, 44] width 7 height 7
checkbox input "false"
drag, startPoint x: 363, startPoint y: 134, endPoint x: 303, endPoint y: 137, distance: 59.3
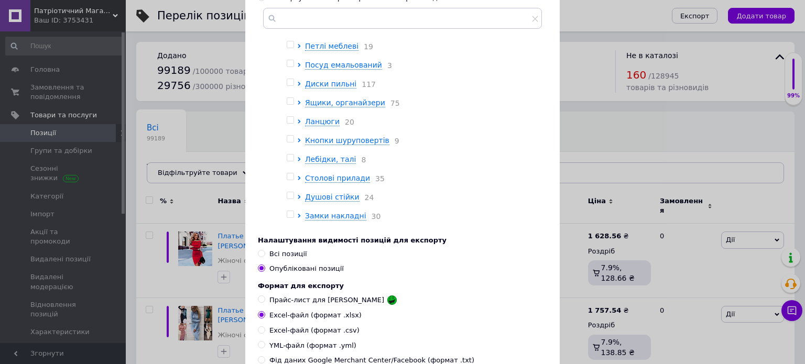
copy div "Генератори 3"
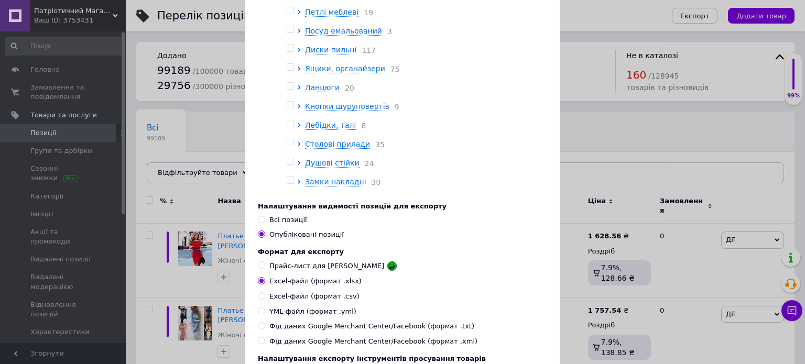
scroll to position [210, 0]
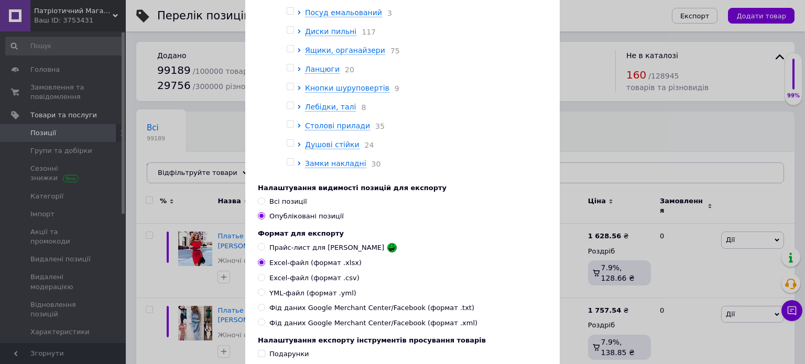
click at [259, 296] on input "YML-файл (формат .yml)" at bounding box center [261, 292] width 7 height 7
radio input "true"
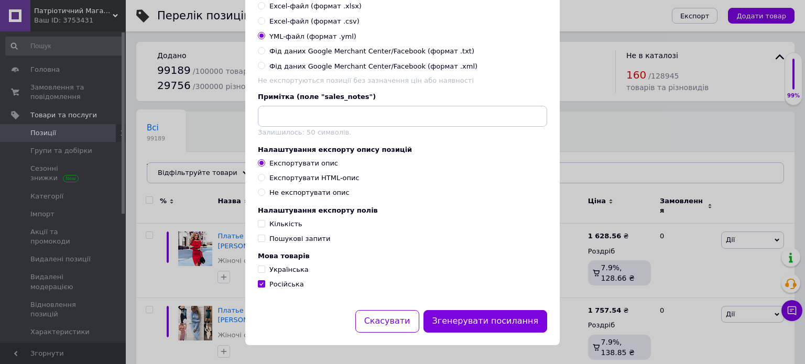
scroll to position [472, 0]
click at [259, 227] on input "Кількість" at bounding box center [261, 223] width 7 height 7
checkbox input "true"
click at [259, 242] on input "Пошукові запити" at bounding box center [261, 238] width 7 height 7
checkbox input "true"
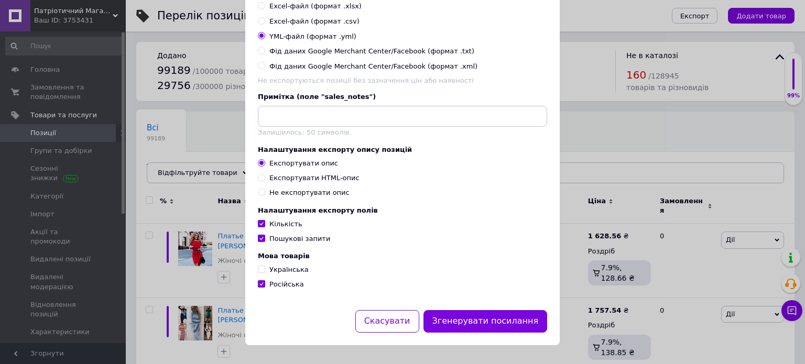
click at [261, 272] on input "Українська" at bounding box center [261, 269] width 7 height 7
checkbox input "true"
click at [471, 335] on div "Згенерувати посилання" at bounding box center [485, 321] width 128 height 27
click at [472, 333] on button "Згенерувати посилання" at bounding box center [485, 321] width 124 height 23
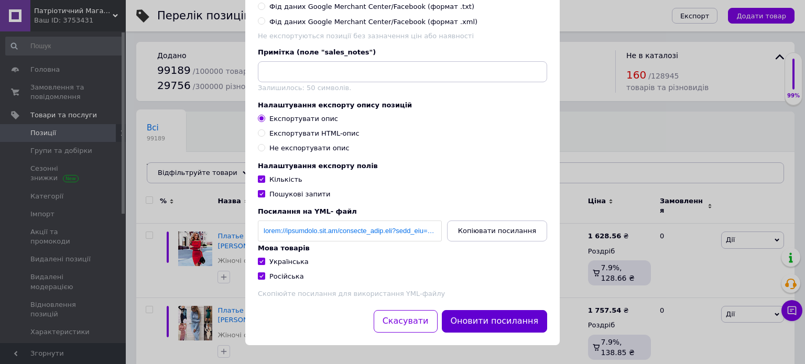
scroll to position [528, 0]
click at [490, 234] on button "Копіювати посилання" at bounding box center [497, 231] width 100 height 21
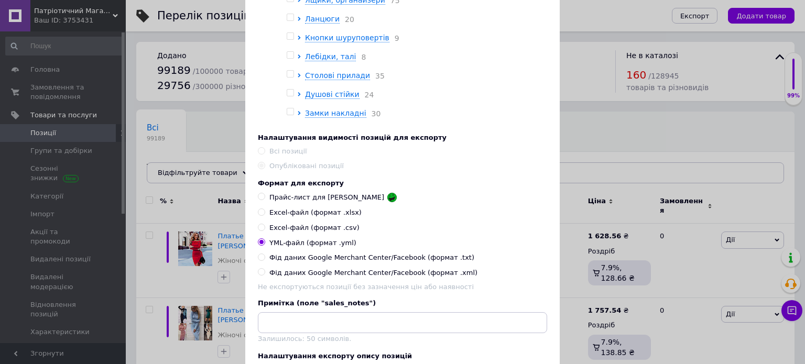
scroll to position [423, 0]
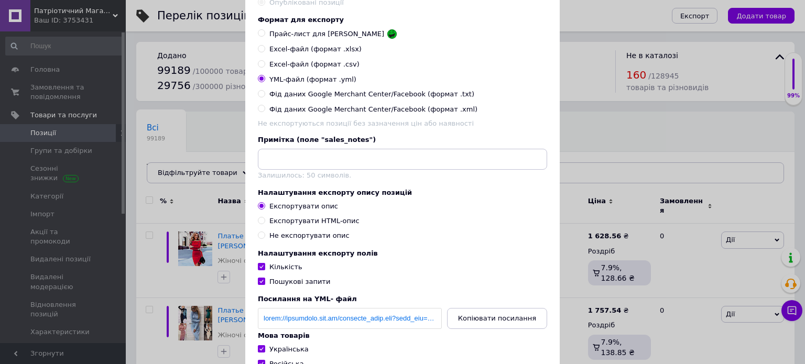
click at [258, 270] on input "Кількість" at bounding box center [261, 266] width 7 height 7
checkbox input "false"
drag, startPoint x: 258, startPoint y: 292, endPoint x: 293, endPoint y: 303, distance: 37.1
click at [258, 285] on input "Пошукові запити" at bounding box center [261, 281] width 7 height 7
checkbox input "false"
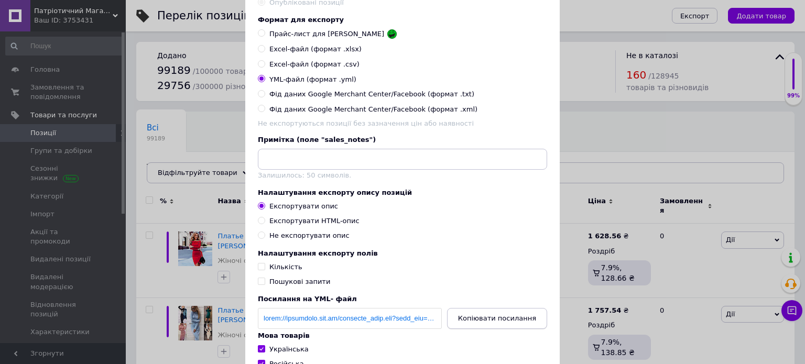
scroll to position [528, 0]
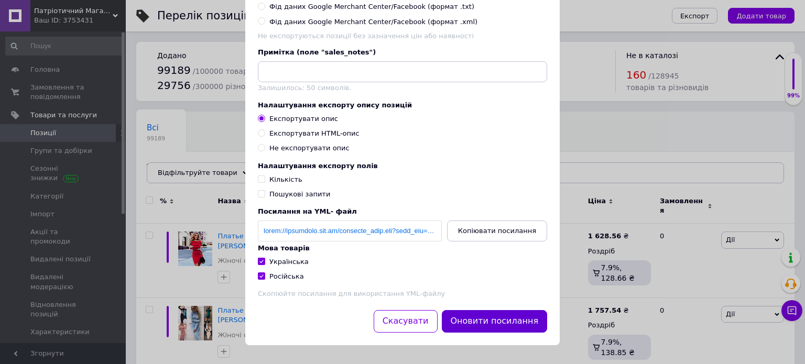
click at [498, 319] on button "Оновити посилання" at bounding box center [495, 321] width 106 height 23
click at [497, 232] on span "Копіювати посилання" at bounding box center [497, 231] width 78 height 8
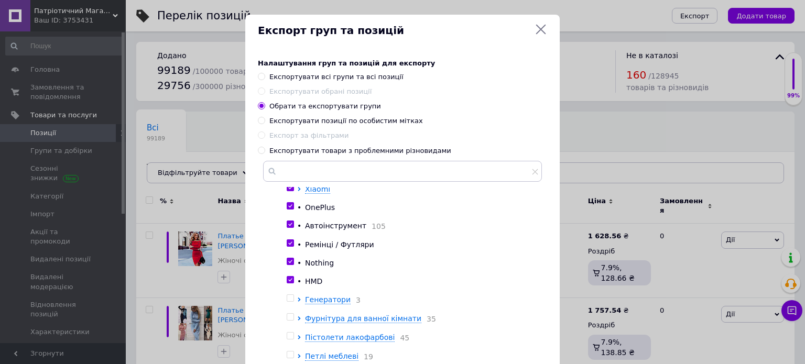
scroll to position [7427, 0]
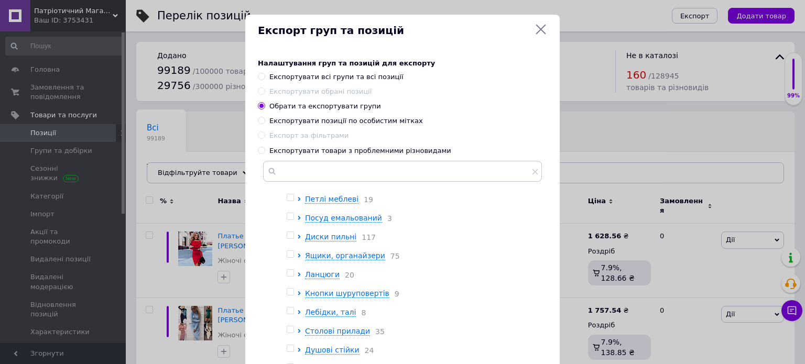
click at [290, 126] on input "checkbox" at bounding box center [290, 122] width 7 height 7
checkbox input "false"
click at [288, 108] on input "checkbox" at bounding box center [290, 104] width 7 height 7
checkbox input "false"
drag, startPoint x: 288, startPoint y: 229, endPoint x: 290, endPoint y: 217, distance: 11.8
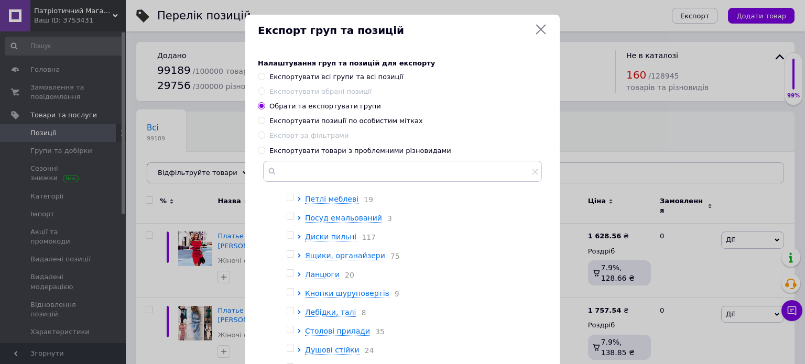
click at [288, 90] on input "checkbox" at bounding box center [290, 86] width 7 height 7
checkbox input "false"
click at [290, 71] on input "checkbox" at bounding box center [290, 67] width 7 height 7
checkbox input "false"
click at [290, 52] on input "checkbox" at bounding box center [290, 49] width 7 height 7
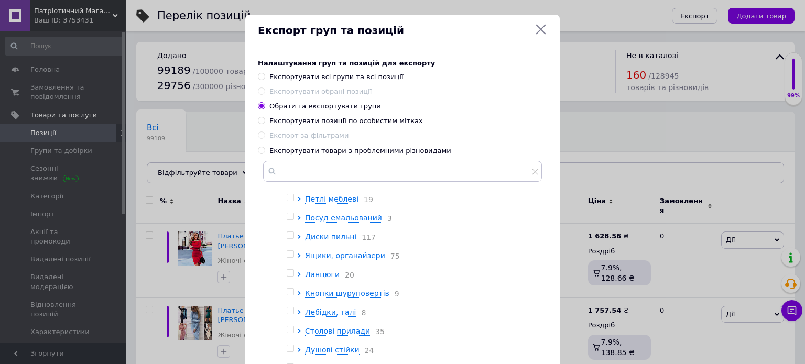
checkbox input "false"
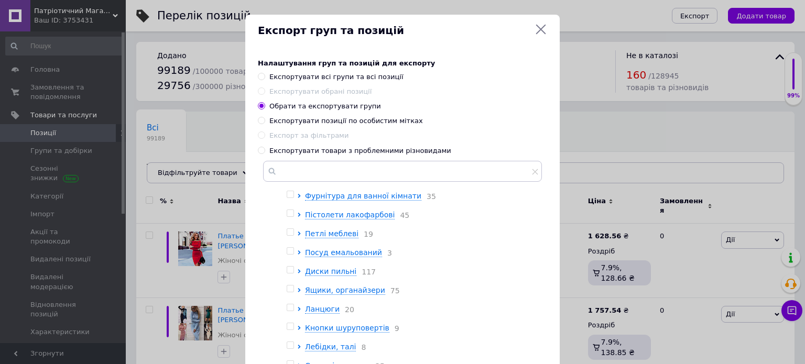
scroll to position [7374, 0]
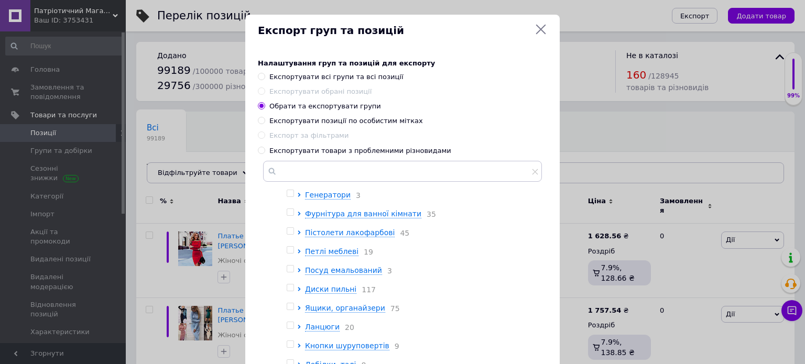
click at [287, 86] on input "checkbox" at bounding box center [290, 83] width 7 height 7
checkbox input "false"
click at [290, 71] on div at bounding box center [292, 65] width 10 height 11
click at [290, 68] on input "checkbox" at bounding box center [290, 64] width 7 height 7
checkbox input "false"
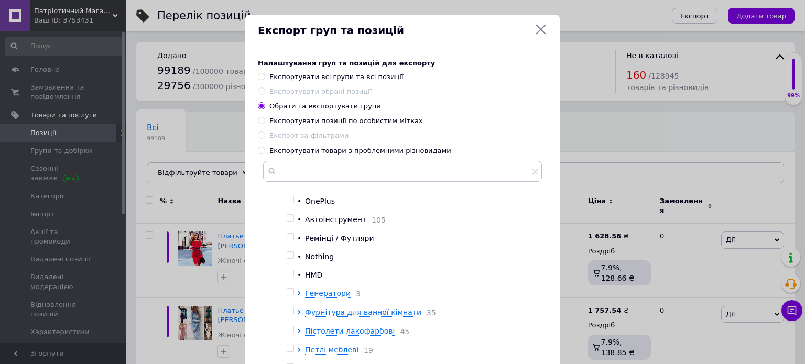
scroll to position [7269, 0]
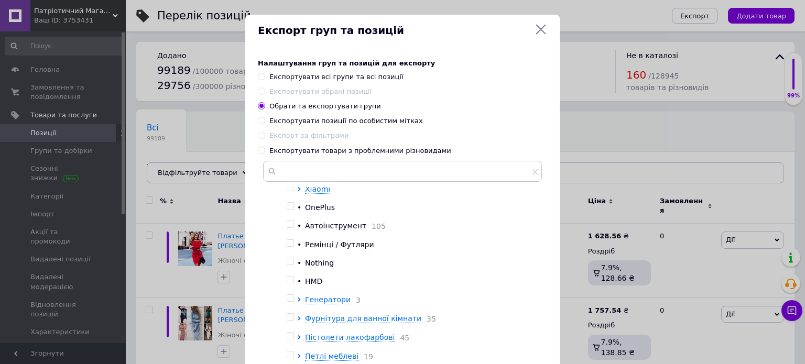
click at [287, 154] on input "checkbox" at bounding box center [290, 150] width 7 height 7
checkbox input "false"
click at [287, 136] on input "checkbox" at bounding box center [290, 132] width 7 height 7
checkbox input "false"
click at [287, 117] on input "checkbox" at bounding box center [290, 113] width 7 height 7
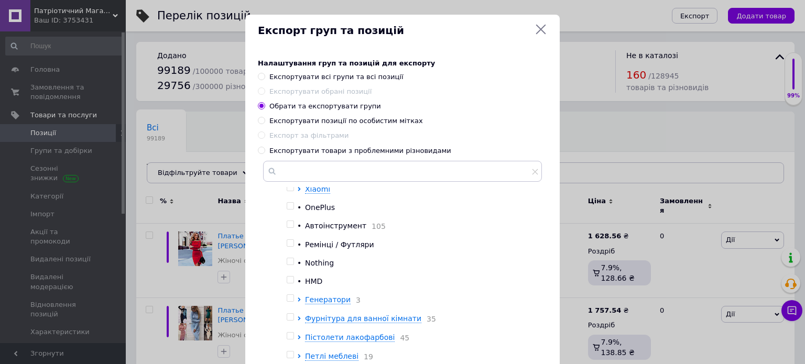
checkbox input "false"
click at [287, 98] on input "checkbox" at bounding box center [290, 94] width 7 height 7
checkbox input "false"
click at [290, 79] on input "checkbox" at bounding box center [290, 75] width 7 height 7
checkbox input "false"
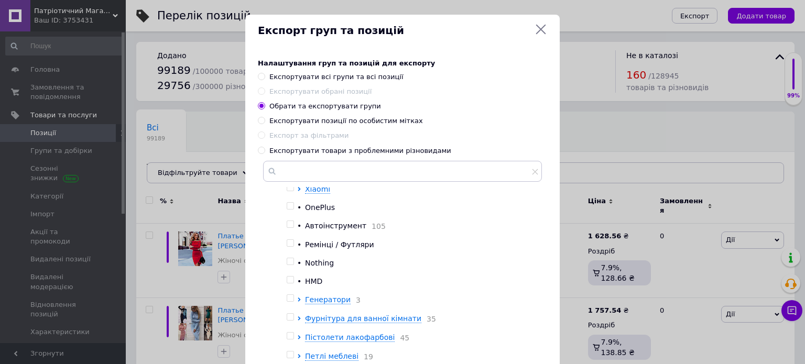
click at [291, 64] on div at bounding box center [292, 58] width 10 height 11
click at [289, 60] on input "checkbox" at bounding box center [290, 56] width 7 height 7
checkbox input "false"
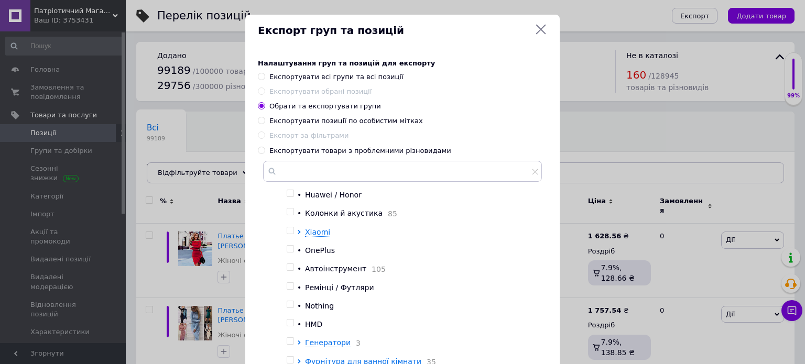
scroll to position [7165, 0]
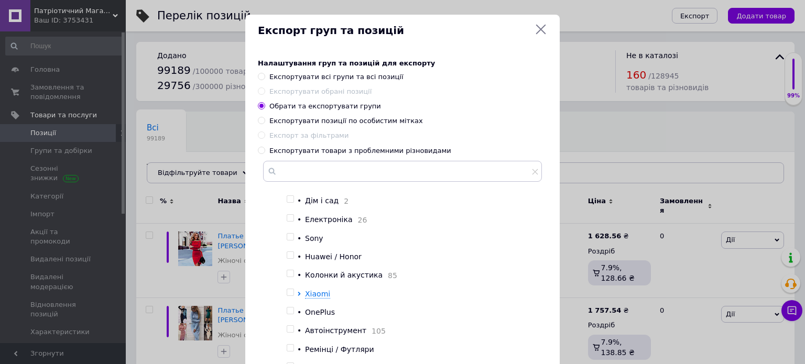
click at [289, 147] on input "checkbox" at bounding box center [290, 143] width 7 height 7
checkbox input "false"
click at [288, 128] on input "checkbox" at bounding box center [290, 124] width 7 height 7
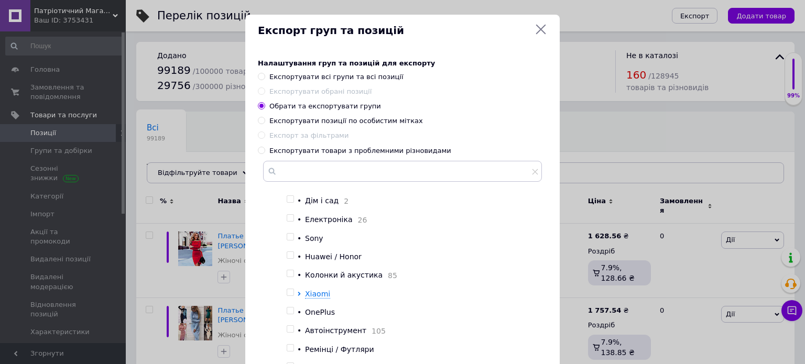
checkbox input "false"
click at [287, 109] on input "checkbox" at bounding box center [290, 105] width 7 height 7
checkbox input "false"
click at [290, 94] on div at bounding box center [292, 88] width 10 height 10
drag, startPoint x: 360, startPoint y: 246, endPoint x: 304, endPoint y: 248, distance: 56.1
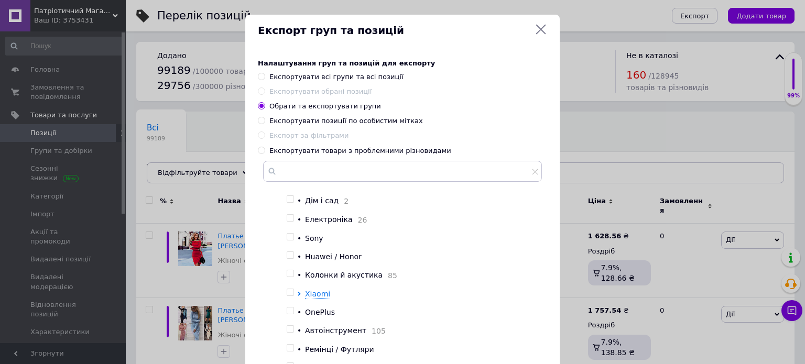
click at [305, 113] on div "Все для кухні 1" at bounding box center [420, 107] width 231 height 11
copy div "Все для кухні 1"
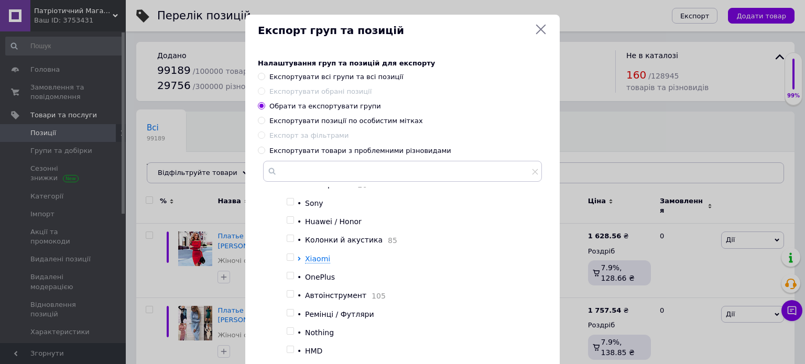
scroll to position [7217, 0]
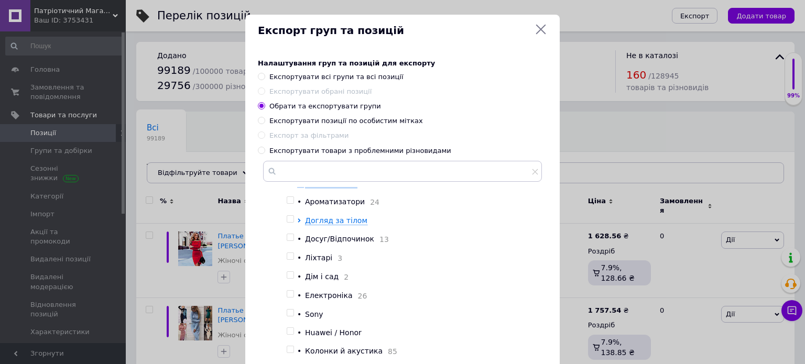
scroll to position [7076, 0]
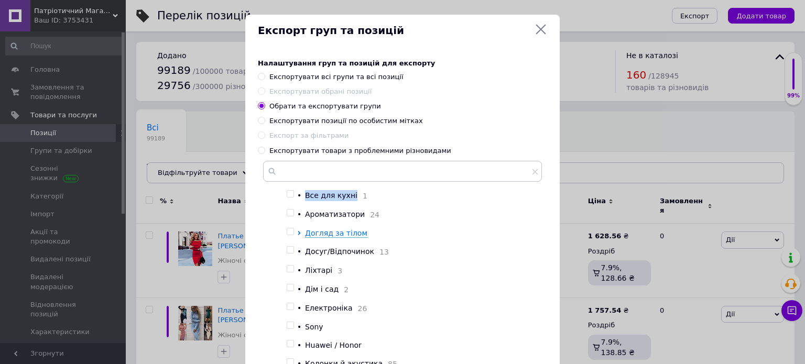
drag, startPoint x: 347, startPoint y: 190, endPoint x: 304, endPoint y: 332, distance: 148.2
click at [305, 201] on div "Все для кухні 1" at bounding box center [420, 195] width 231 height 11
copy span "Все для кухні"
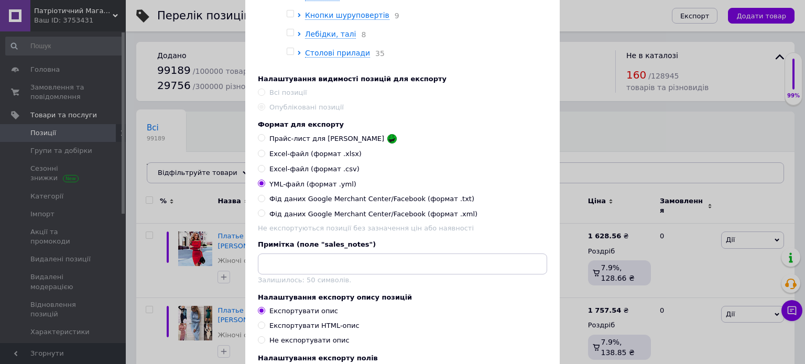
scroll to position [528, 0]
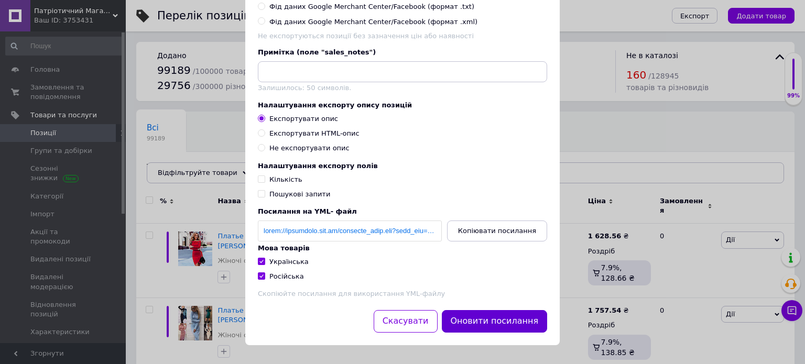
click at [493, 318] on button "Оновити посилання" at bounding box center [495, 321] width 106 height 23
click at [483, 233] on span "Копіювати посилання" at bounding box center [497, 231] width 78 height 8
click at [497, 230] on span "Копіювати посилання" at bounding box center [497, 231] width 78 height 8
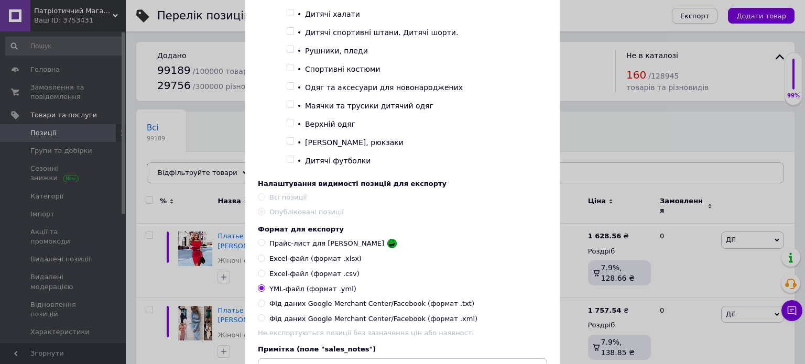
scroll to position [5399, 0]
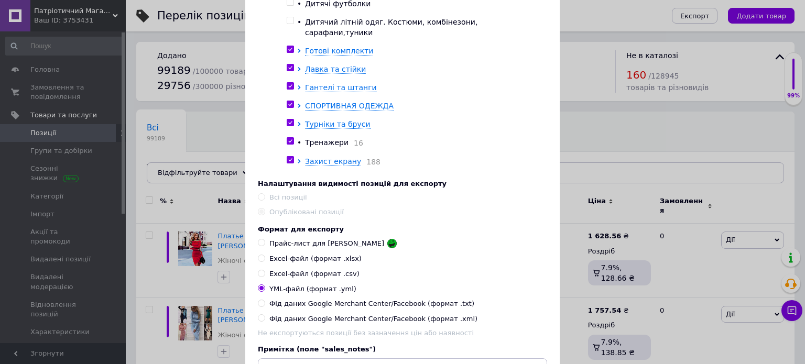
drag, startPoint x: 287, startPoint y: 132, endPoint x: 289, endPoint y: 152, distance: 21.1
click at [287, 53] on input "checkbox" at bounding box center [290, 49] width 7 height 7
checkbox input "false"
click at [289, 71] on input "checkbox" at bounding box center [290, 67] width 7 height 7
checkbox input "false"
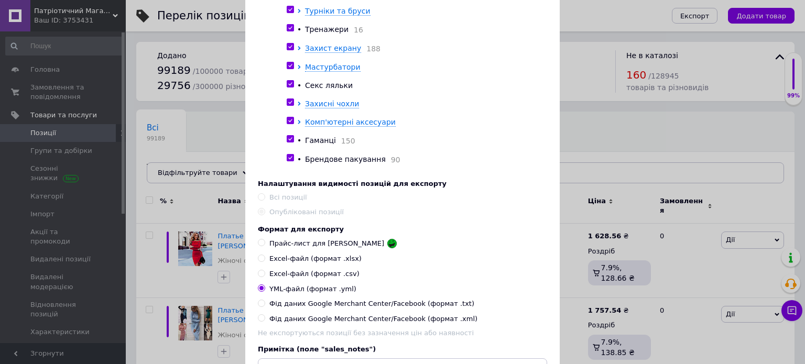
scroll to position [5556, 0]
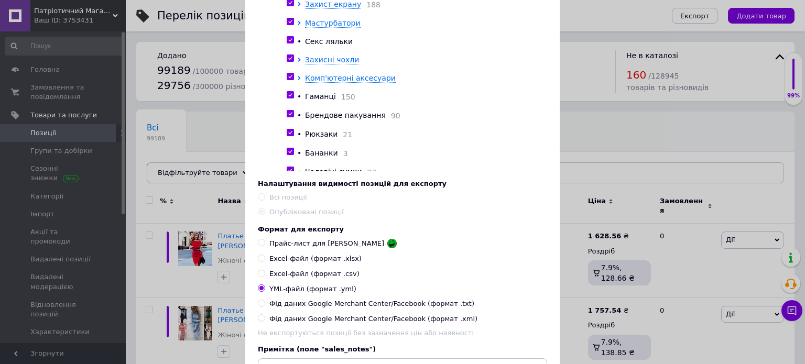
checkbox input "false"
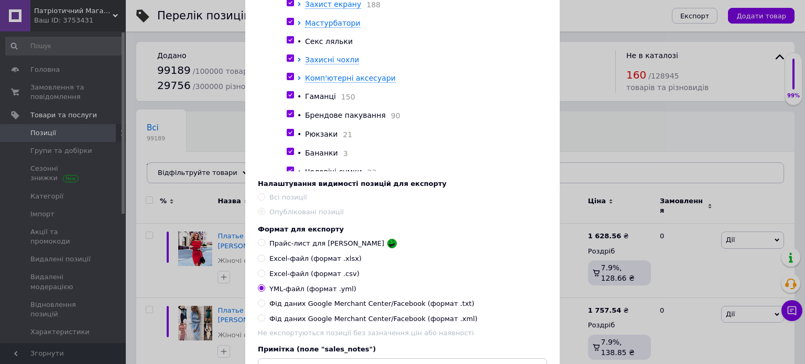
checkbox input "false"
drag, startPoint x: 290, startPoint y: 73, endPoint x: 287, endPoint y: 67, distance: 6.8
checkbox input "false"
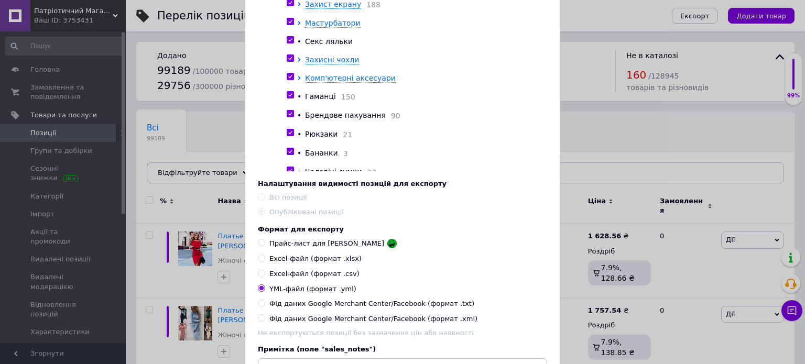
click at [290, 6] on input "checkbox" at bounding box center [290, 2] width 7 height 7
checkbox input "false"
drag, startPoint x: 290, startPoint y: 108, endPoint x: 289, endPoint y: 121, distance: 12.6
click at [290, 25] on input "checkbox" at bounding box center [290, 21] width 7 height 7
checkbox input "false"
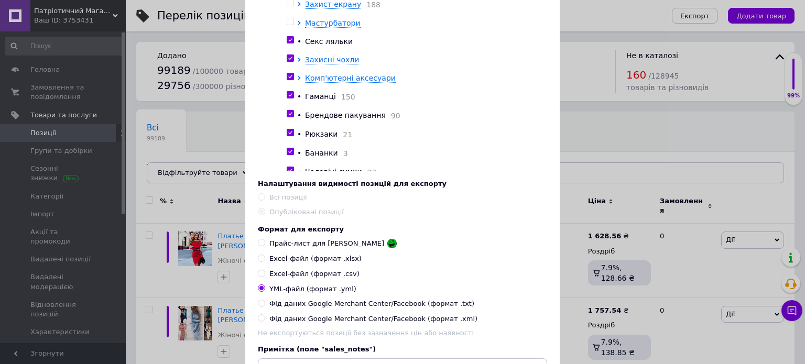
click at [288, 43] on input "checkbox" at bounding box center [290, 40] width 7 height 7
checkbox input "false"
drag, startPoint x: 286, startPoint y: 143, endPoint x: 287, endPoint y: 157, distance: 14.8
click at [287, 62] on input "checkbox" at bounding box center [290, 58] width 7 height 7
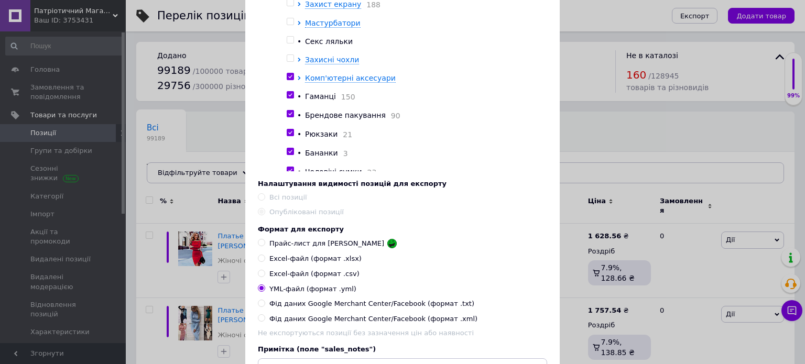
checkbox input "false"
click at [287, 80] on input "checkbox" at bounding box center [290, 76] width 7 height 7
checkbox input "false"
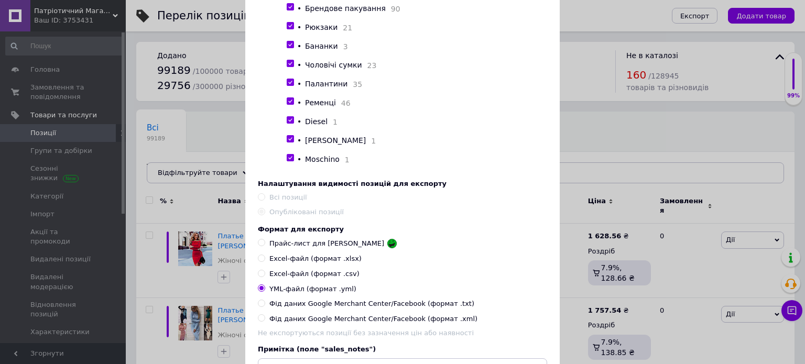
scroll to position [5713, 0]
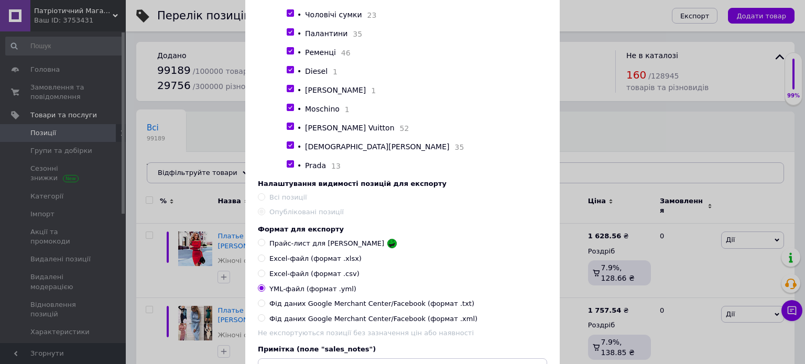
checkbox input "false"
drag, startPoint x: 289, startPoint y: 64, endPoint x: 289, endPoint y: 71, distance: 6.8
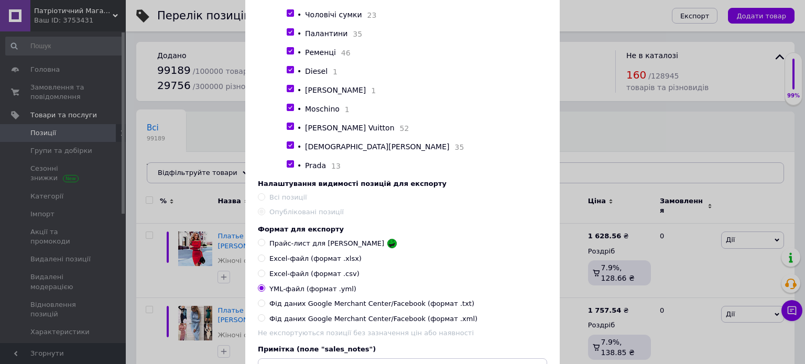
checkbox input "false"
drag, startPoint x: 286, startPoint y: 101, endPoint x: 285, endPoint y: 114, distance: 13.1
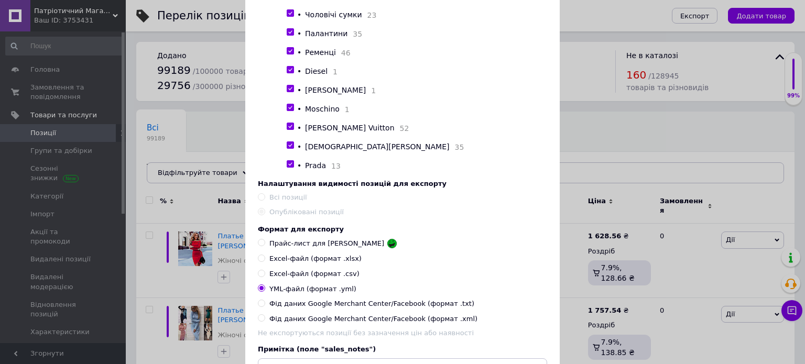
click at [287, 17] on input "checkbox" at bounding box center [290, 13] width 7 height 7
checkbox input "false"
click at [287, 36] on input "checkbox" at bounding box center [290, 32] width 7 height 7
checkbox input "false"
drag, startPoint x: 287, startPoint y: 144, endPoint x: 285, endPoint y: 152, distance: 8.6
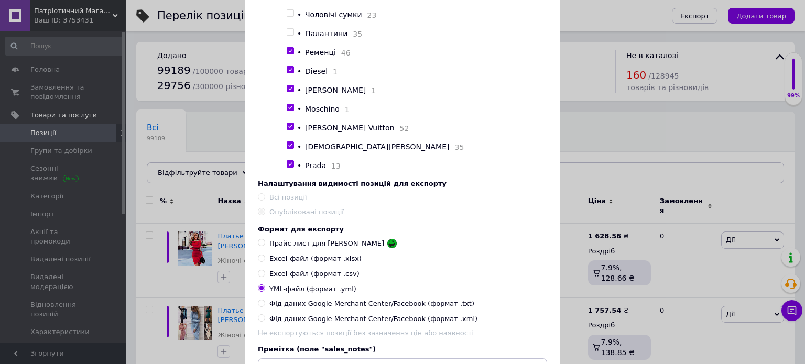
click at [287, 54] on input "checkbox" at bounding box center [290, 51] width 7 height 7
checkbox input "false"
click at [287, 73] on input "checkbox" at bounding box center [290, 70] width 7 height 7
checkbox input "false"
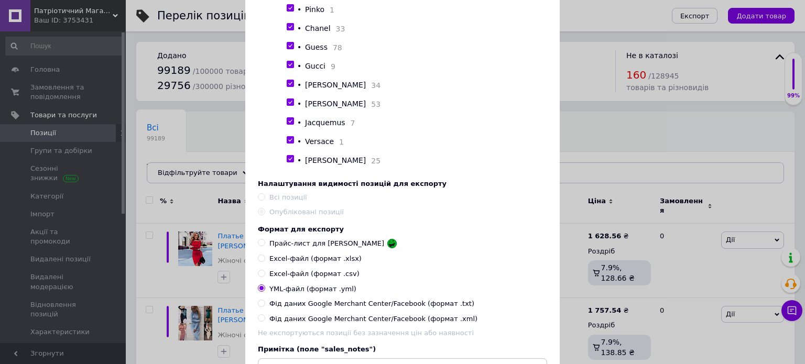
scroll to position [5871, 0]
checkbox input "false"
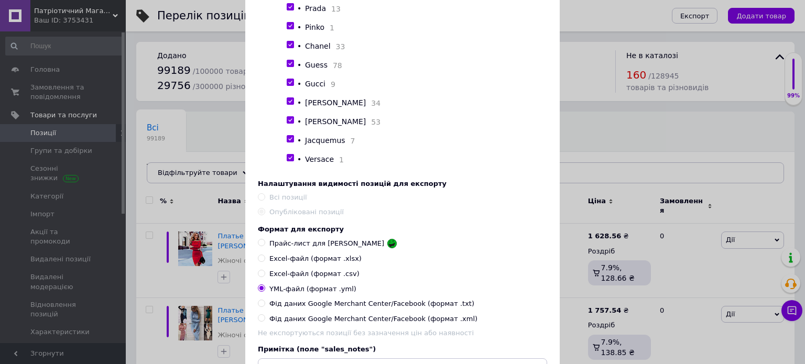
checkbox input "false"
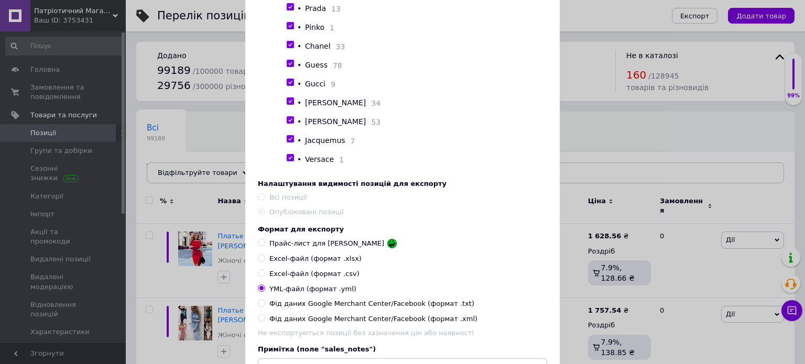
drag, startPoint x: 289, startPoint y: 100, endPoint x: 289, endPoint y: 118, distance: 17.8
click at [289, 10] on input "checkbox" at bounding box center [290, 7] width 7 height 7
checkbox input "false"
drag, startPoint x: 288, startPoint y: 121, endPoint x: 288, endPoint y: 135, distance: 14.7
click at [288, 29] on input "checkbox" at bounding box center [290, 26] width 7 height 7
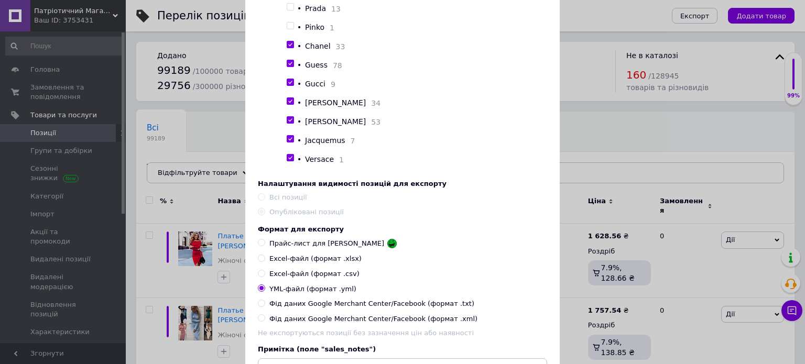
checkbox input "false"
click at [287, 48] on input "checkbox" at bounding box center [290, 44] width 7 height 7
checkbox input "false"
click at [287, 67] on input "checkbox" at bounding box center [290, 63] width 7 height 7
checkbox input "false"
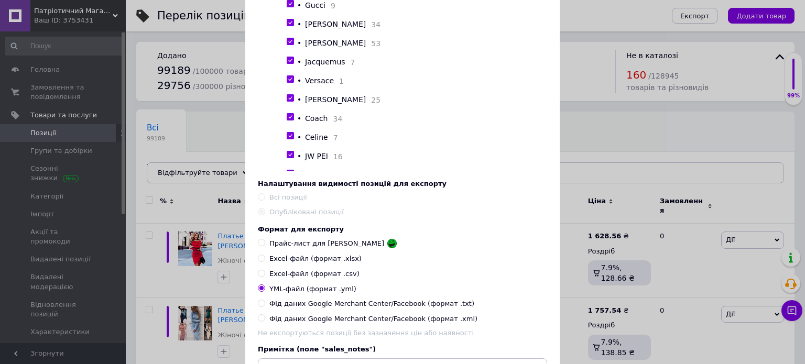
scroll to position [5976, 0]
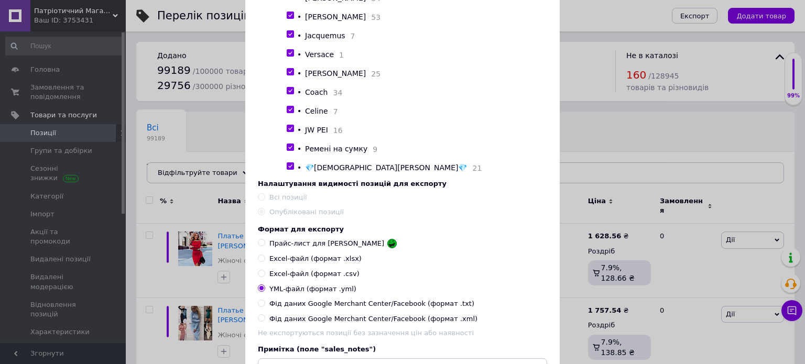
checkbox input "false"
drag, startPoint x: 291, startPoint y: 96, endPoint x: 292, endPoint y: 110, distance: 14.2
checkbox input "false"
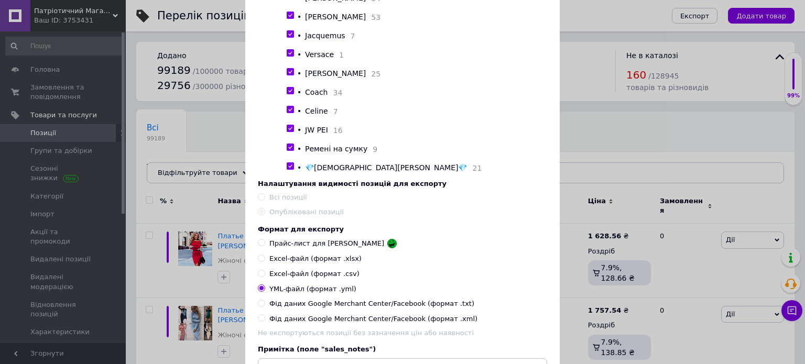
click at [291, 19] on input "checkbox" at bounding box center [290, 15] width 7 height 7
checkbox input "false"
click at [287, 38] on input "checkbox" at bounding box center [290, 34] width 7 height 7
checkbox input "false"
click at [287, 57] on input "checkbox" at bounding box center [290, 53] width 7 height 7
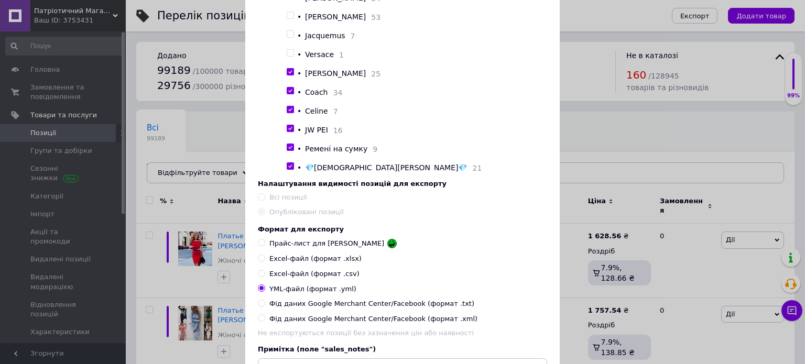
checkbox input "false"
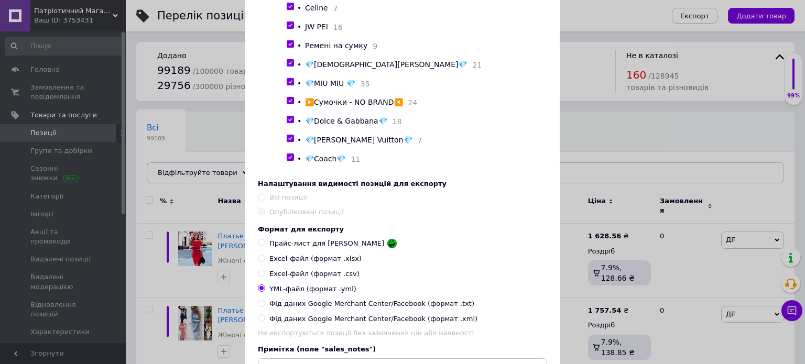
scroll to position [6080, 0]
checkbox input "false"
drag, startPoint x: 289, startPoint y: 88, endPoint x: 292, endPoint y: 101, distance: 14.0
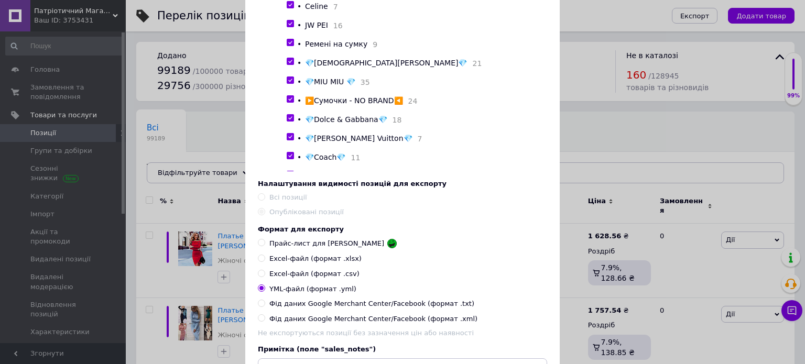
checkbox input "false"
click at [287, 8] on input "checkbox" at bounding box center [290, 5] width 7 height 7
checkbox input "false"
drag, startPoint x: 290, startPoint y: 129, endPoint x: 290, endPoint y: 136, distance: 6.3
click at [290, 27] on input "checkbox" at bounding box center [290, 23] width 7 height 7
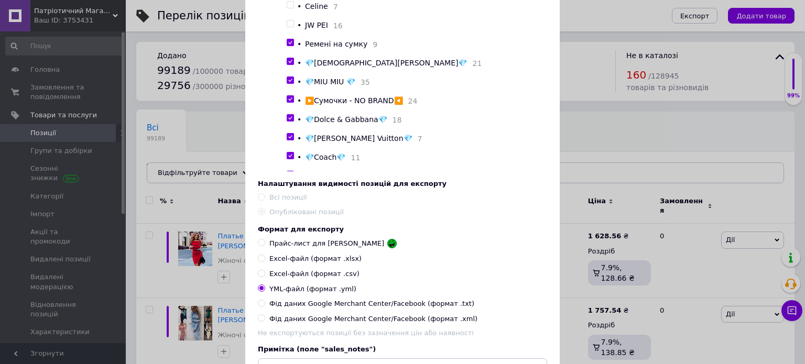
checkbox input "false"
click at [287, 46] on input "checkbox" at bounding box center [290, 42] width 7 height 7
checkbox input "false"
click at [287, 65] on span at bounding box center [290, 61] width 7 height 7
click at [287, 65] on input "checkbox" at bounding box center [290, 61] width 7 height 7
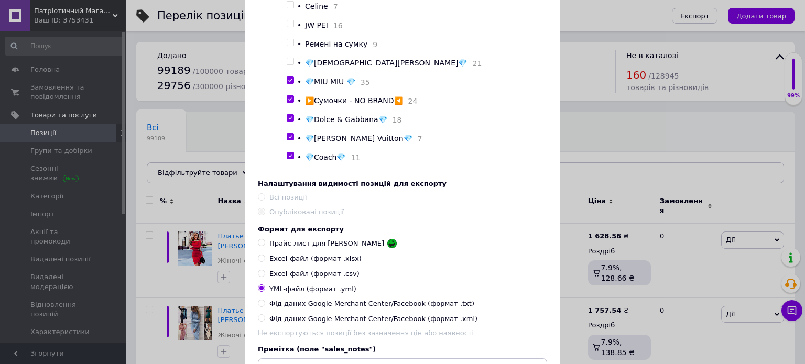
checkbox input "false"
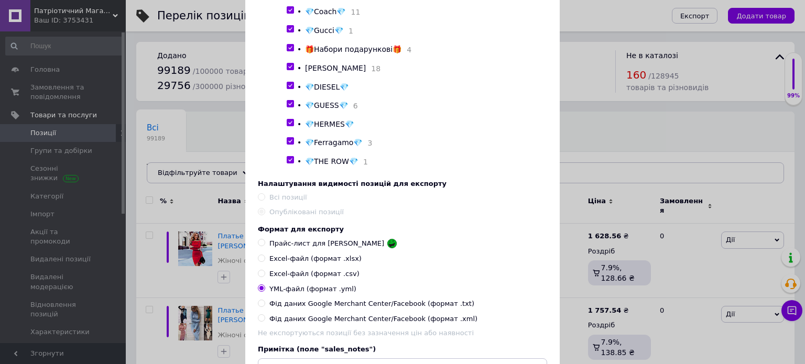
scroll to position [6238, 0]
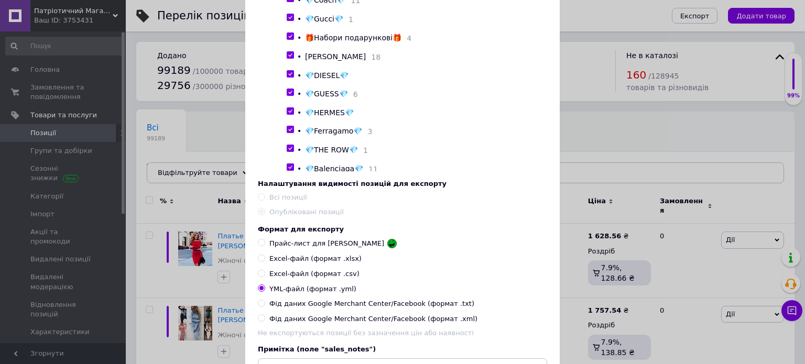
checkbox input "false"
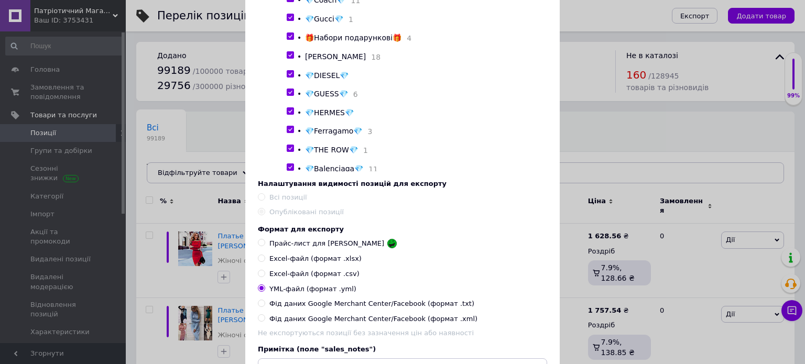
checkbox input "false"
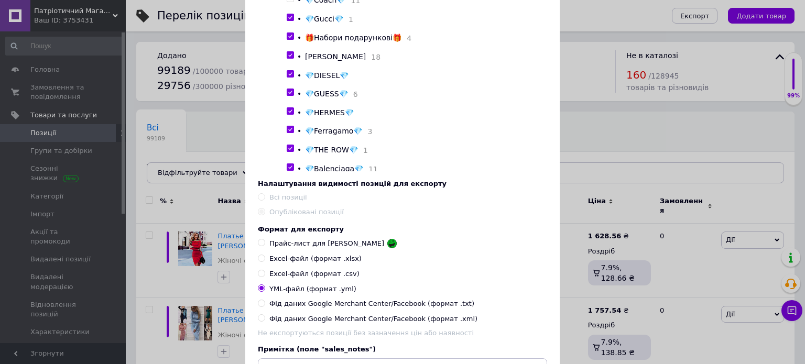
checkbox input "false"
drag, startPoint x: 289, startPoint y: 126, endPoint x: 289, endPoint y: 140, distance: 14.7
click at [289, 21] on input "checkbox" at bounding box center [290, 17] width 7 height 7
checkbox input "false"
click at [288, 40] on input "checkbox" at bounding box center [290, 36] width 7 height 7
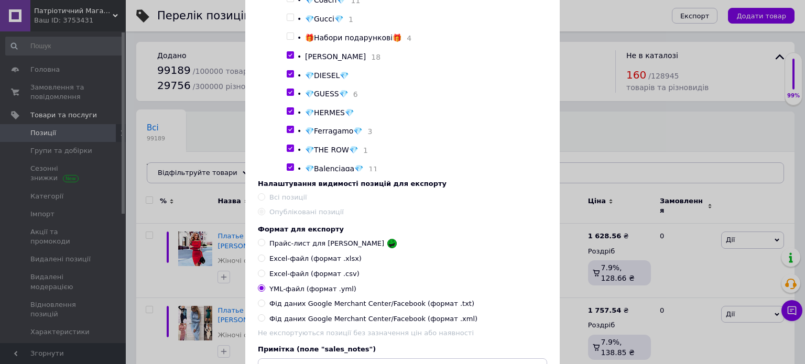
checkbox input "false"
click at [287, 59] on div at bounding box center [290, 54] width 7 height 7
click at [287, 59] on input "checkbox" at bounding box center [290, 55] width 7 height 7
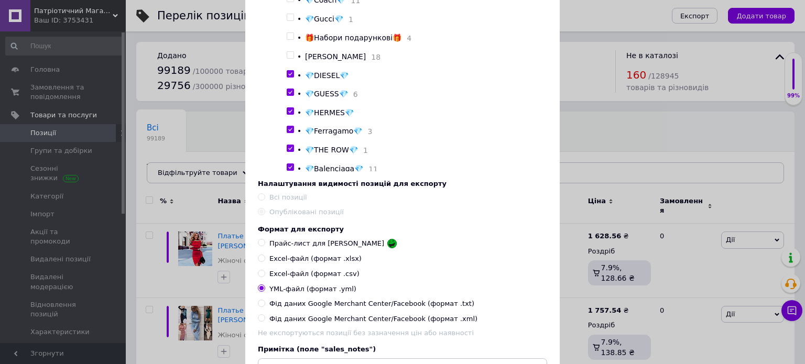
checkbox input "false"
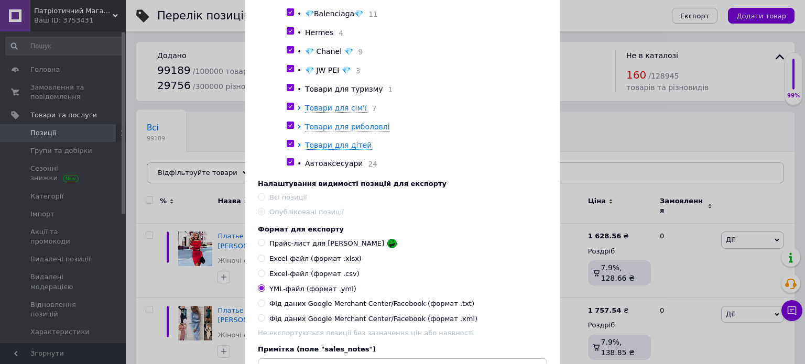
scroll to position [6395, 0]
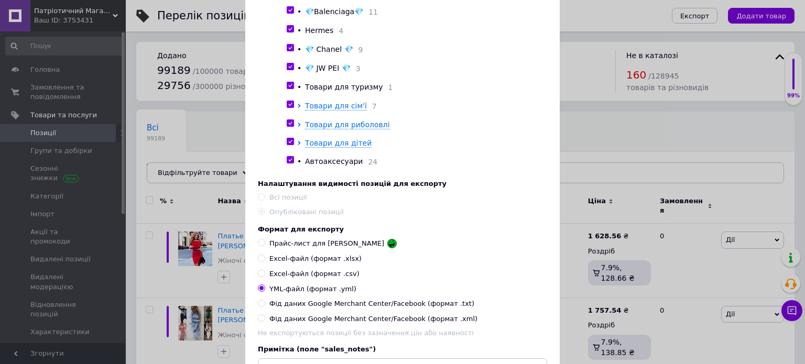
checkbox input "false"
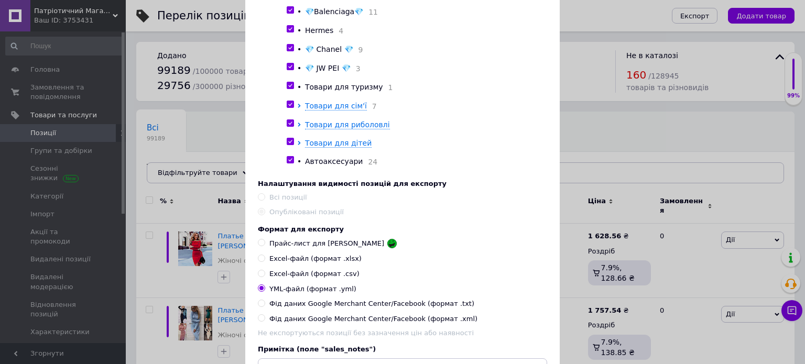
checkbox input "false"
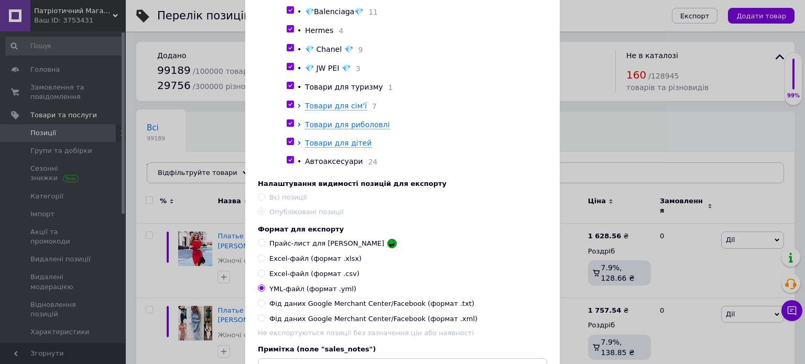
checkbox input "false"
click at [287, 14] on input "checkbox" at bounding box center [290, 10] width 7 height 7
checkbox input "false"
click at [287, 32] on input "checkbox" at bounding box center [290, 29] width 7 height 7
checkbox input "false"
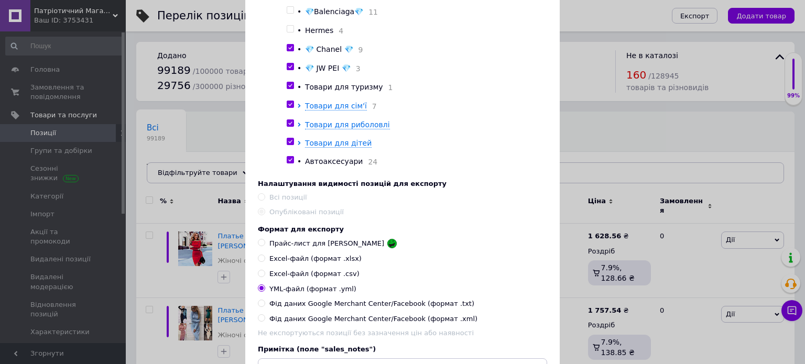
click at [290, 51] on input "checkbox" at bounding box center [290, 48] width 7 height 7
checkbox input "false"
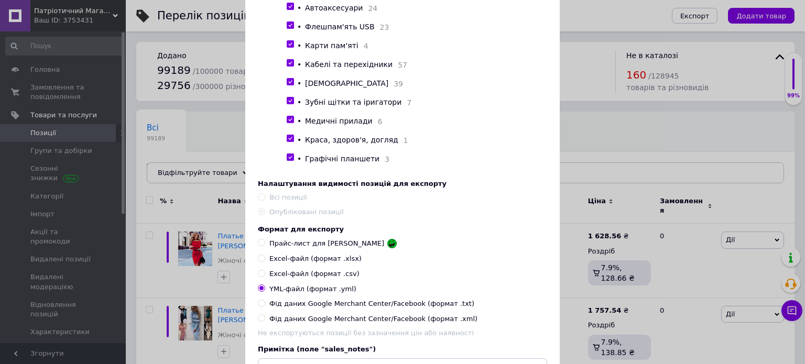
scroll to position [6552, 0]
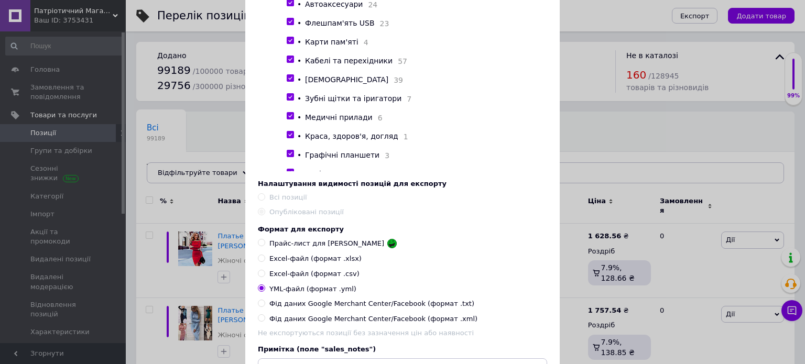
checkbox input "false"
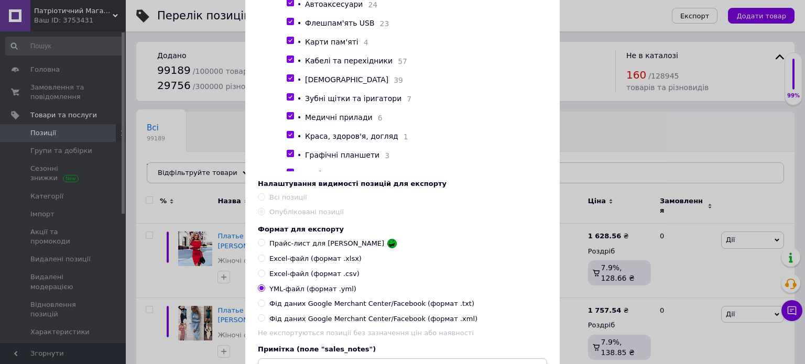
checkbox input "false"
drag, startPoint x: 289, startPoint y: 88, endPoint x: 289, endPoint y: 102, distance: 13.6
checkbox input "false"
drag, startPoint x: 289, startPoint y: 107, endPoint x: 290, endPoint y: 115, distance: 7.9
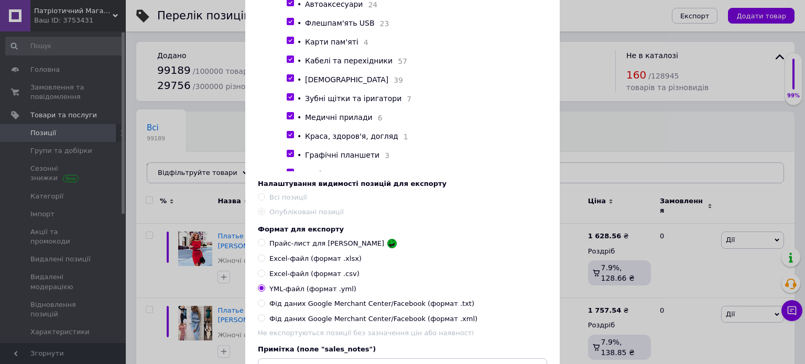
checkbox input "false"
click at [290, 6] on input "checkbox" at bounding box center [290, 2] width 7 height 7
checkbox input "false"
click at [289, 25] on input "checkbox" at bounding box center [290, 21] width 7 height 7
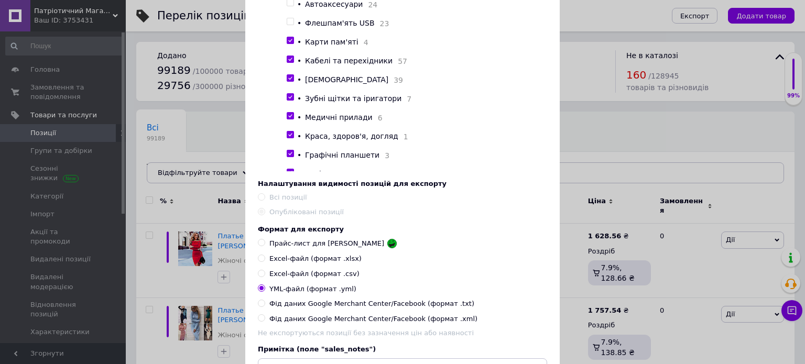
checkbox input "false"
click at [289, 44] on input "checkbox" at bounding box center [290, 40] width 7 height 7
checkbox input "false"
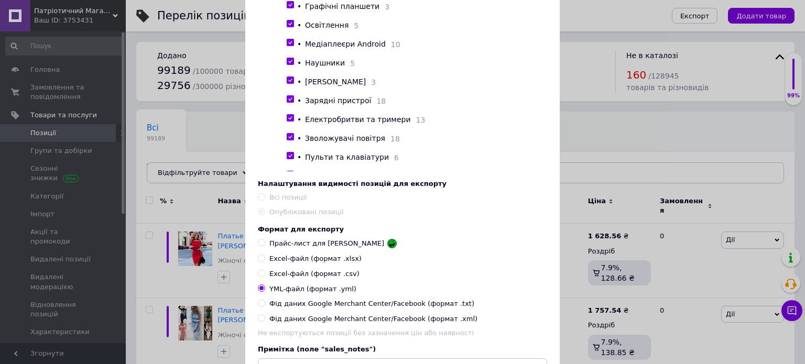
scroll to position [6709, 0]
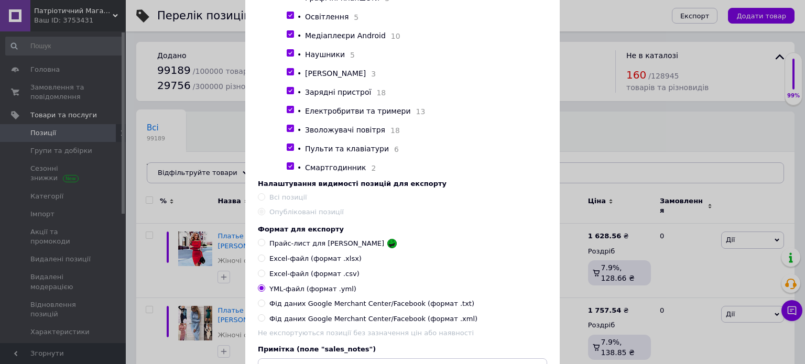
checkbox input "false"
drag, startPoint x: 290, startPoint y: 46, endPoint x: 291, endPoint y: 58, distance: 12.6
checkbox input "false"
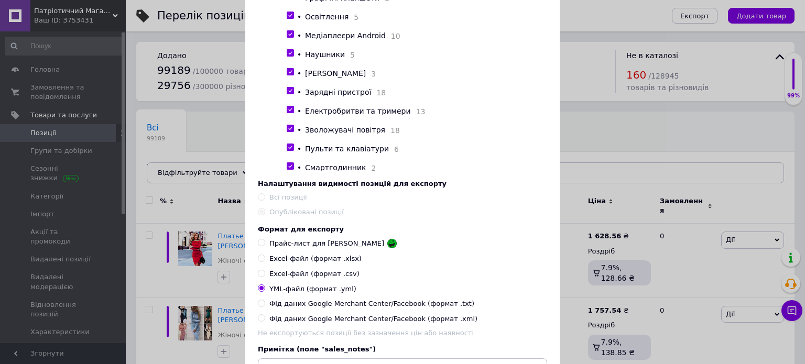
checkbox input "false"
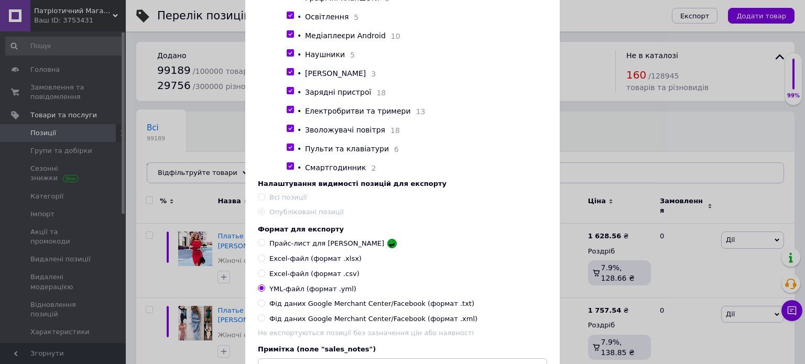
checkbox input "false"
drag, startPoint x: 291, startPoint y: 140, endPoint x: 291, endPoint y: 150, distance: 10.0
click at [291, 19] on input "checkbox" at bounding box center [290, 15] width 7 height 7
click at [289, 38] on input "checkbox" at bounding box center [290, 34] width 7 height 7
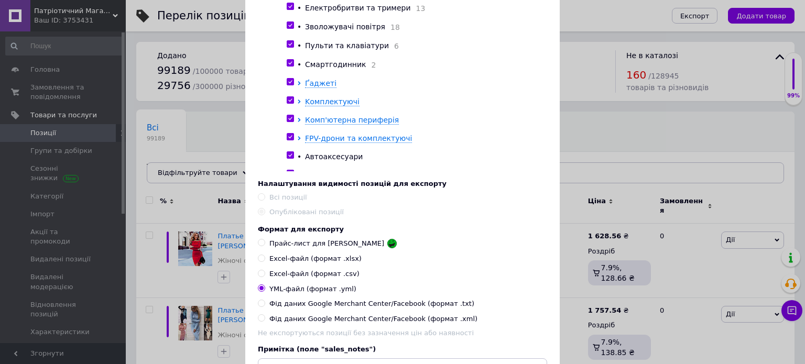
scroll to position [6814, 0]
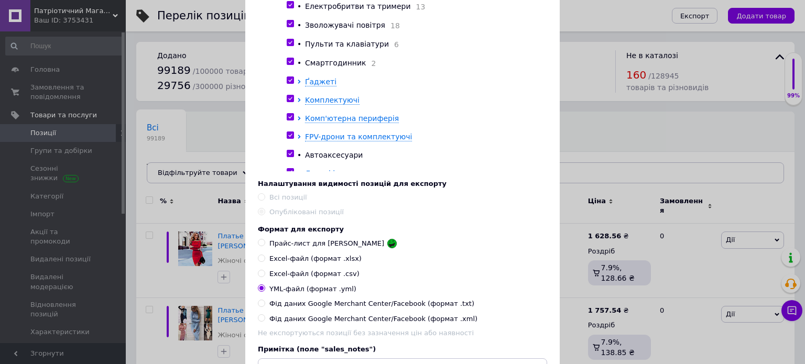
drag, startPoint x: 287, startPoint y: 136, endPoint x: 289, endPoint y: 146, distance: 10.6
click at [287, 8] on input "checkbox" at bounding box center [290, 5] width 7 height 7
click at [291, 27] on input "checkbox" at bounding box center [290, 23] width 7 height 7
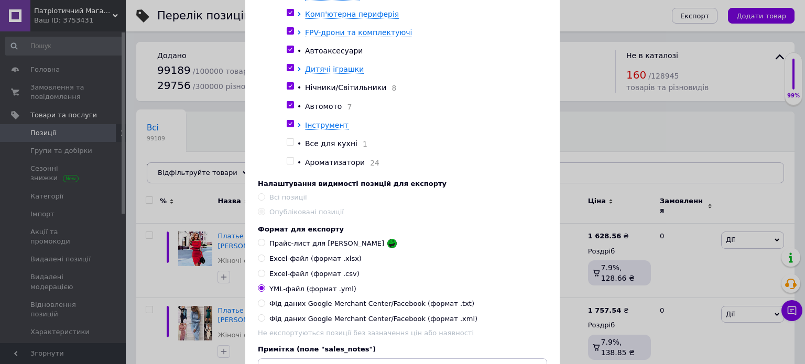
scroll to position [6919, 0]
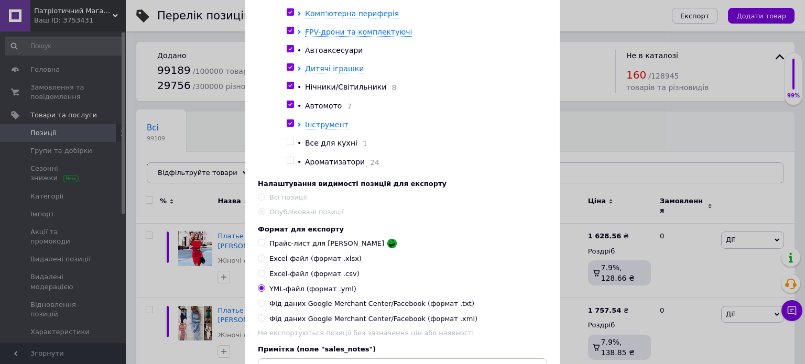
drag, startPoint x: 290, startPoint y: 133, endPoint x: 290, endPoint y: 139, distance: 6.8
click at [287, 16] on input "checkbox" at bounding box center [290, 12] width 7 height 7
click at [287, 34] on input "checkbox" at bounding box center [290, 30] width 7 height 7
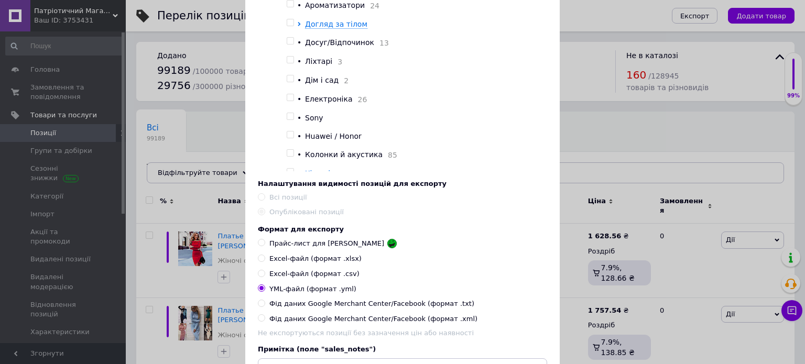
scroll to position [7076, 0]
drag, startPoint x: 291, startPoint y: 60, endPoint x: 291, endPoint y: 74, distance: 14.7
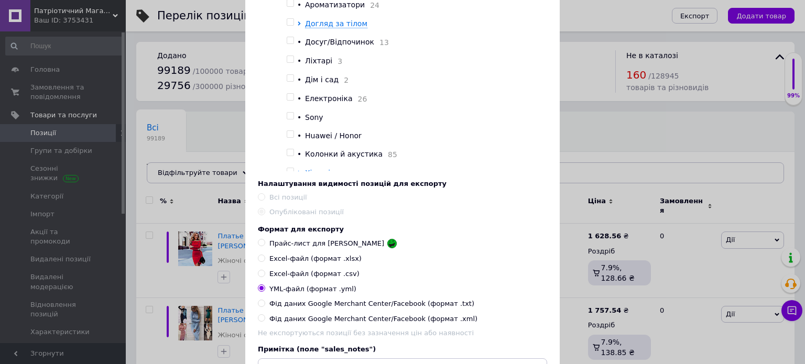
drag, startPoint x: 287, startPoint y: 101, endPoint x: 287, endPoint y: 111, distance: 10.5
drag, startPoint x: 287, startPoint y: 116, endPoint x: 283, endPoint y: 152, distance: 36.4
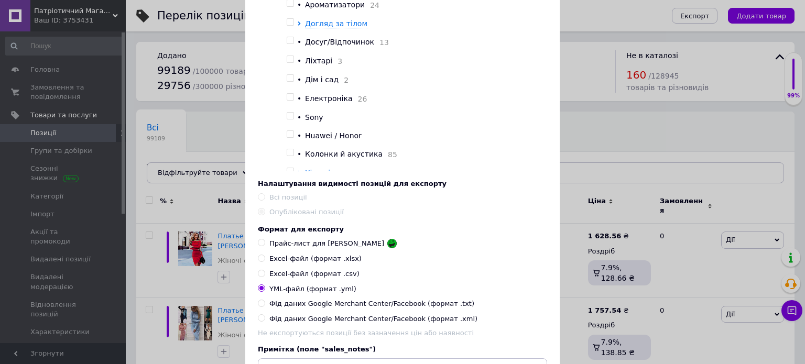
click at [289, 7] on input "checkbox" at bounding box center [290, 3] width 7 height 7
click at [288, 26] on input "checkbox" at bounding box center [290, 22] width 7 height 7
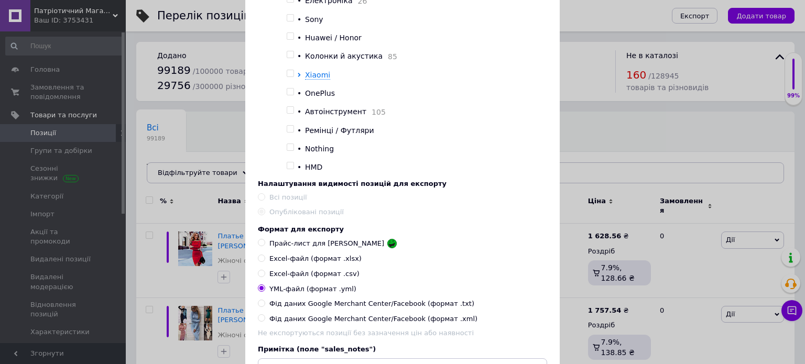
scroll to position [7181, 0]
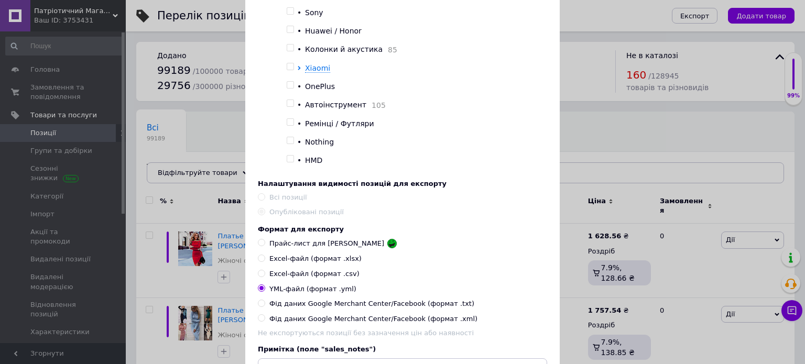
drag, startPoint x: 289, startPoint y: 73, endPoint x: 289, endPoint y: 79, distance: 5.8
drag, startPoint x: 290, startPoint y: 92, endPoint x: 290, endPoint y: 100, distance: 8.4
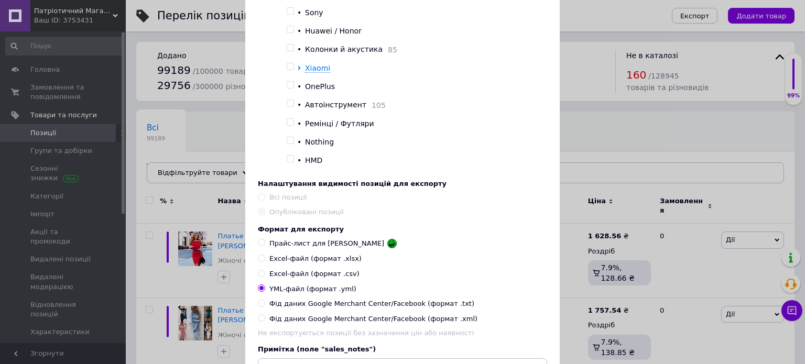
click at [289, 15] on input "checkbox" at bounding box center [290, 11] width 7 height 7
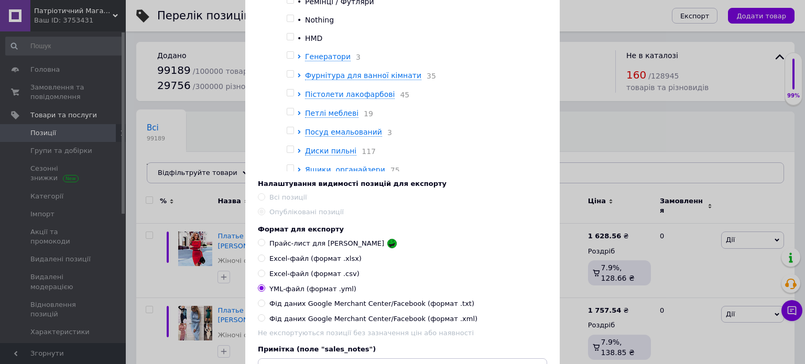
scroll to position [7286, 0]
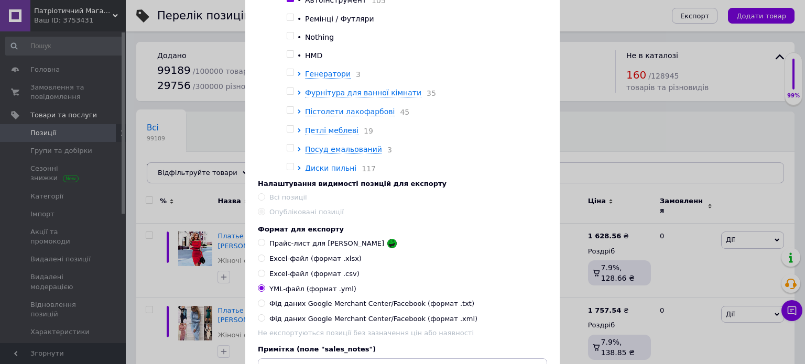
click at [288, 21] on input "checkbox" at bounding box center [290, 17] width 7 height 7
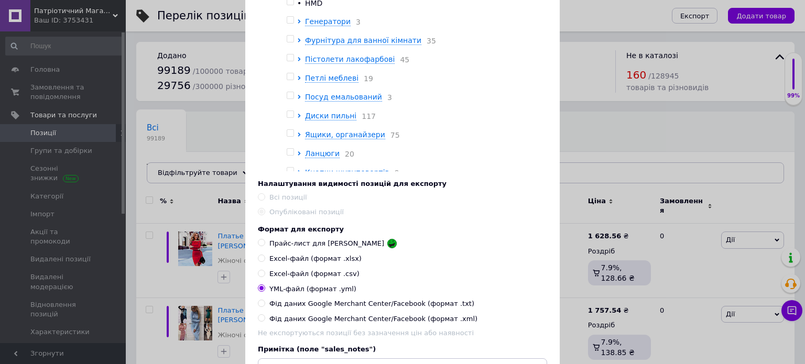
click at [287, 5] on input "checkbox" at bounding box center [290, 1] width 7 height 7
click at [291, 27] on div at bounding box center [292, 21] width 10 height 11
click at [291, 24] on input "checkbox" at bounding box center [290, 20] width 7 height 7
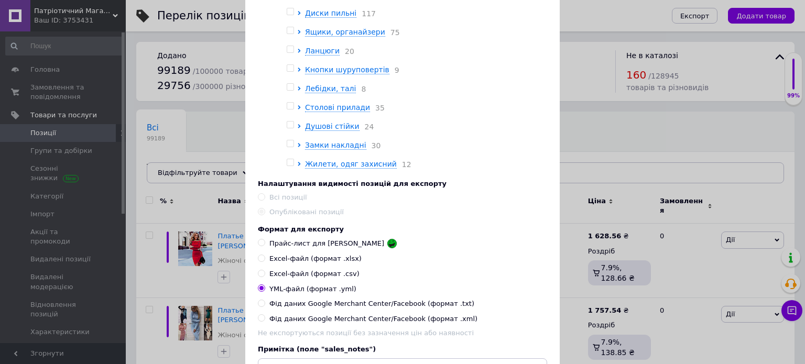
scroll to position [7443, 0]
drag, startPoint x: 287, startPoint y: 77, endPoint x: 288, endPoint y: 86, distance: 8.9
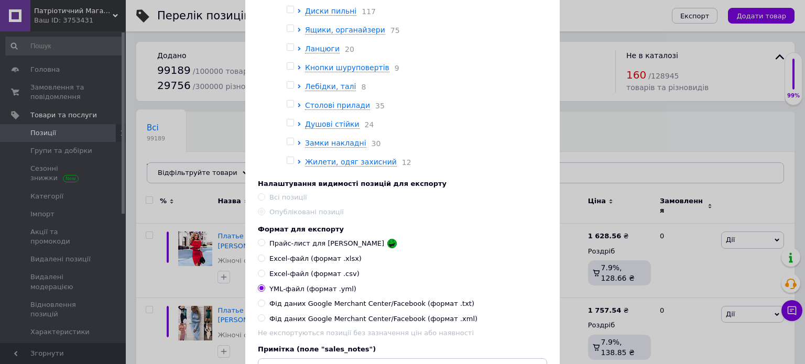
click at [287, 13] on input "checkbox" at bounding box center [290, 9] width 7 height 7
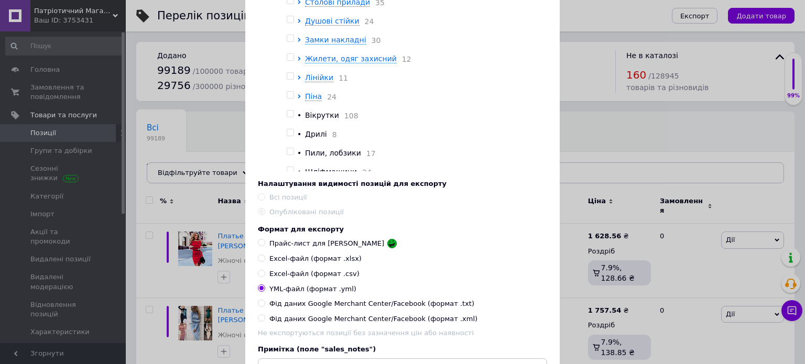
scroll to position [7548, 0]
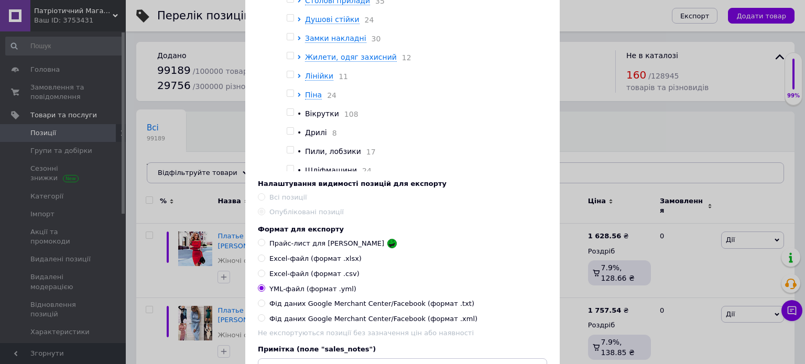
click at [288, 21] on input "checkbox" at bounding box center [290, 18] width 7 height 7
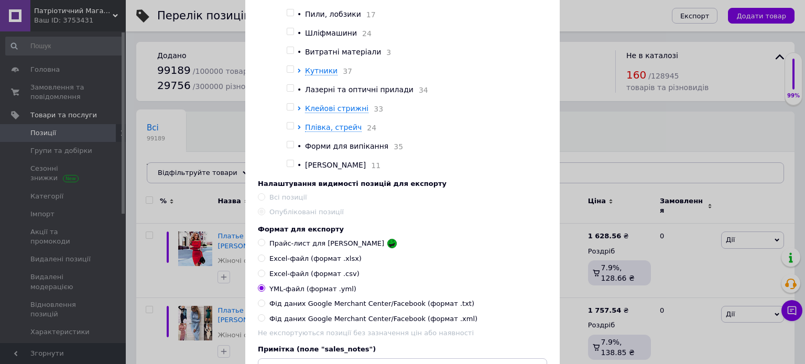
scroll to position [7705, 0]
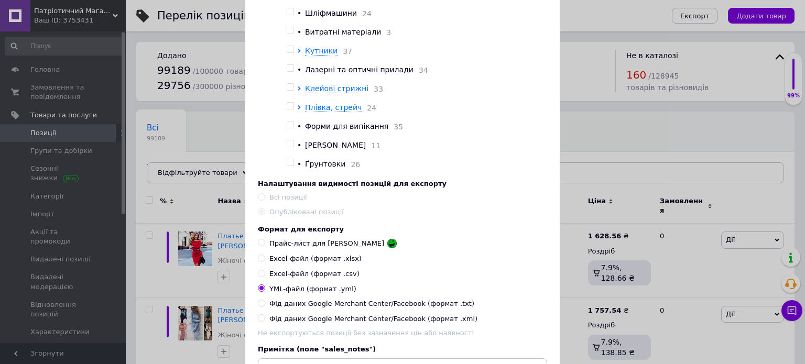
drag, startPoint x: 289, startPoint y: 126, endPoint x: 291, endPoint y: 136, distance: 10.1
click at [291, 15] on input "checkbox" at bounding box center [290, 11] width 7 height 7
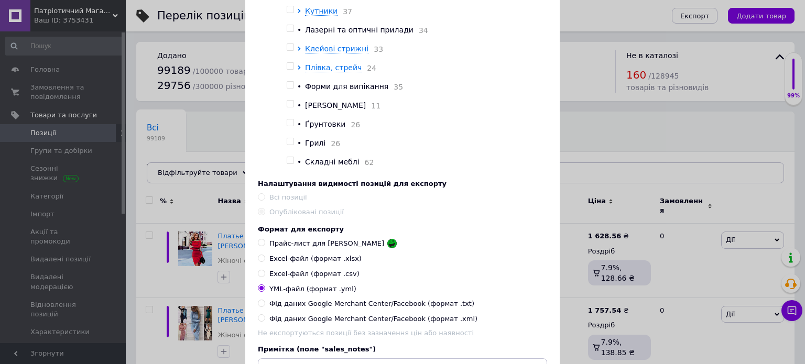
scroll to position [7810, 0]
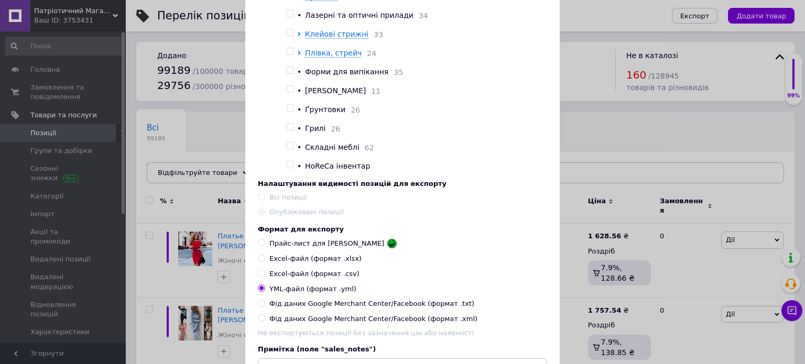
click at [291, 17] on input "checkbox" at bounding box center [290, 13] width 7 height 7
click at [289, 36] on input "checkbox" at bounding box center [290, 32] width 7 height 7
click at [289, 55] on input "checkbox" at bounding box center [290, 51] width 7 height 7
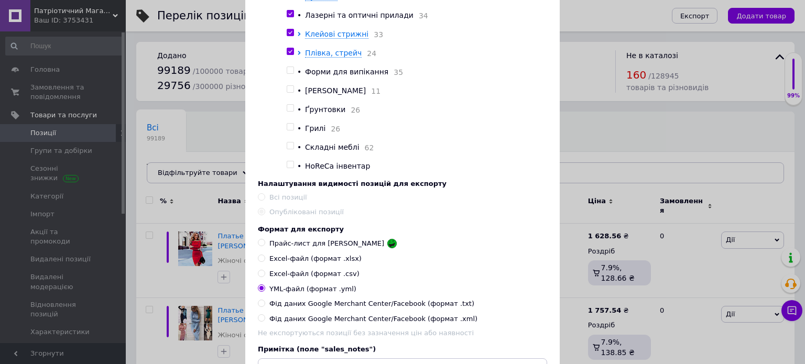
scroll to position [7923, 0]
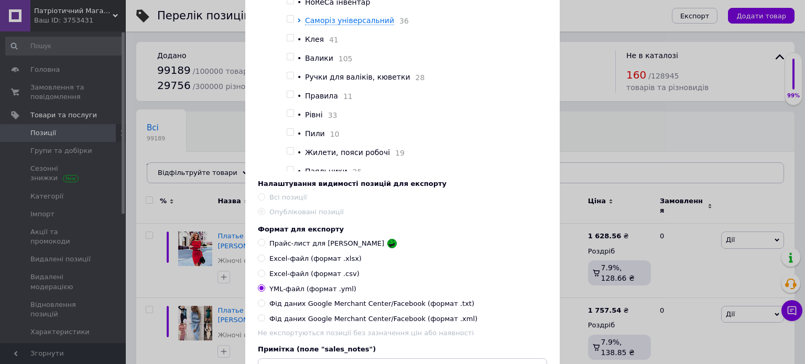
drag, startPoint x: 290, startPoint y: 144, endPoint x: 291, endPoint y: 161, distance: 16.8
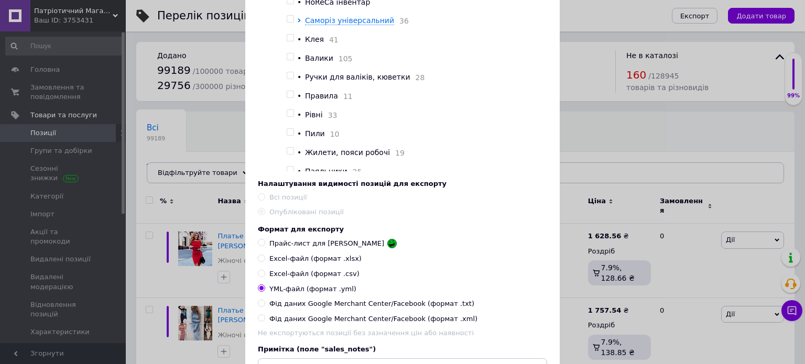
click at [291, 4] on input "checkbox" at bounding box center [290, 0] width 7 height 7
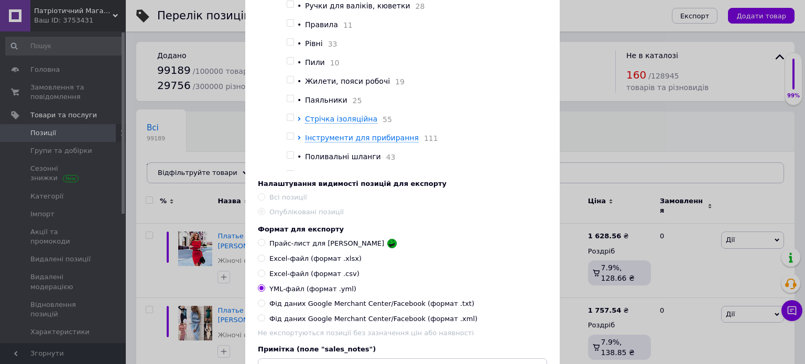
scroll to position [8028, 0]
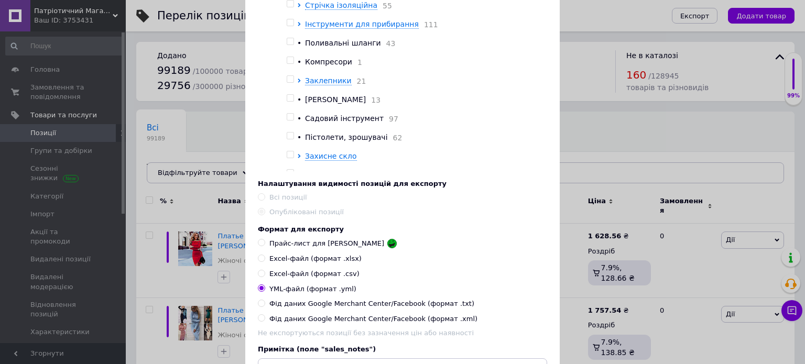
scroll to position [8133, 0]
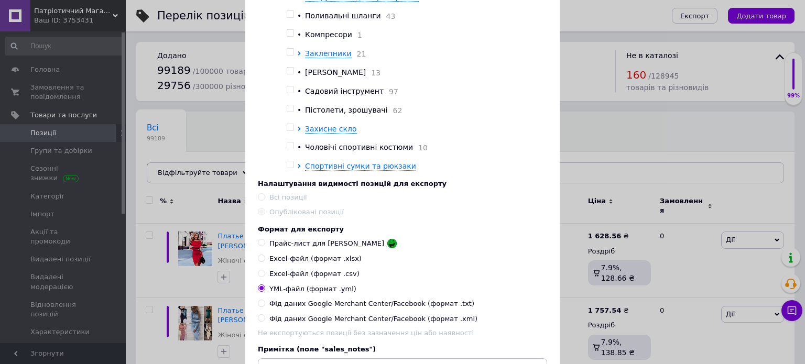
scroll to position [8238, 0]
click at [288, 18] on input "checkbox" at bounding box center [290, 14] width 7 height 7
click at [288, 37] on input "checkbox" at bounding box center [290, 33] width 7 height 7
click at [289, 56] on input "checkbox" at bounding box center [290, 52] width 7 height 7
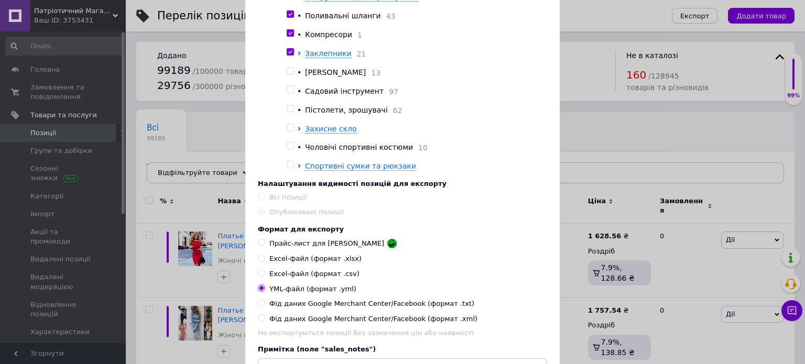
click at [290, 74] on input "checkbox" at bounding box center [290, 71] width 7 height 7
click at [288, 93] on input "checkbox" at bounding box center [290, 89] width 7 height 7
click at [288, 112] on input "checkbox" at bounding box center [290, 108] width 7 height 7
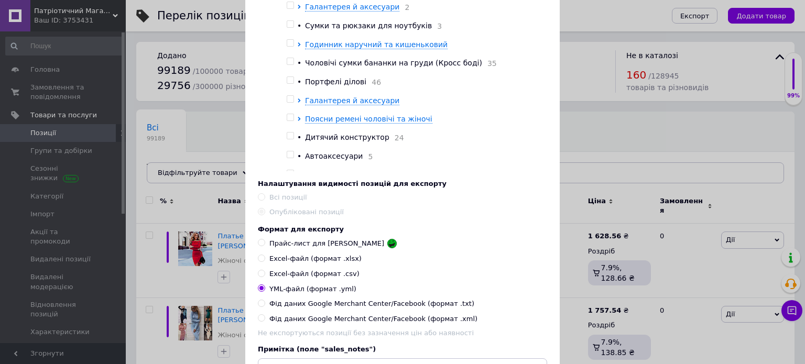
drag, startPoint x: 290, startPoint y: 129, endPoint x: 290, endPoint y: 141, distance: 12.1
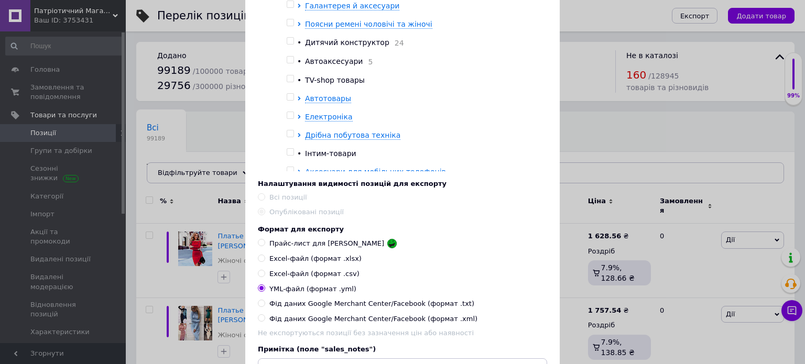
scroll to position [8418, 0]
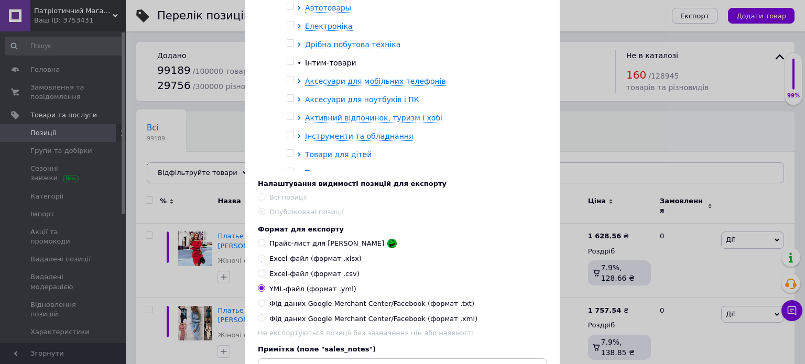
scroll to position [8523, 0]
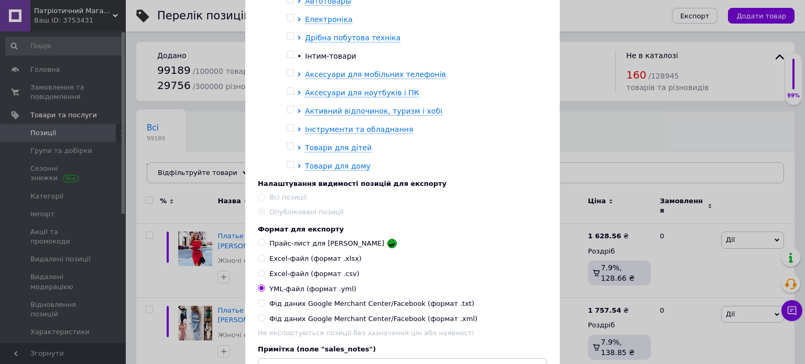
drag, startPoint x: 287, startPoint y: 70, endPoint x: 287, endPoint y: 85, distance: 14.7
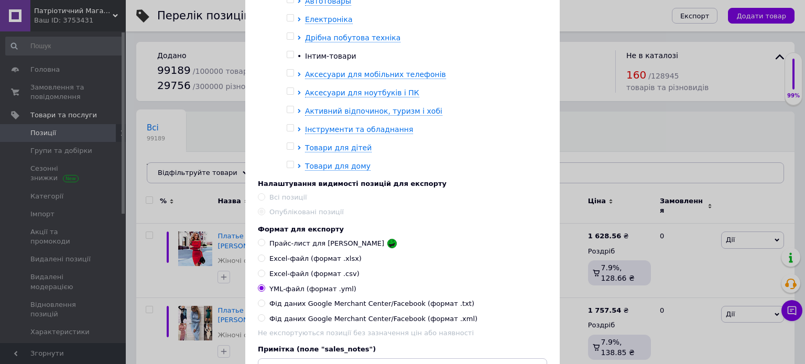
drag, startPoint x: 369, startPoint y: 154, endPoint x: 305, endPoint y: 152, distance: 64.0
copy span "TV-shop товары"
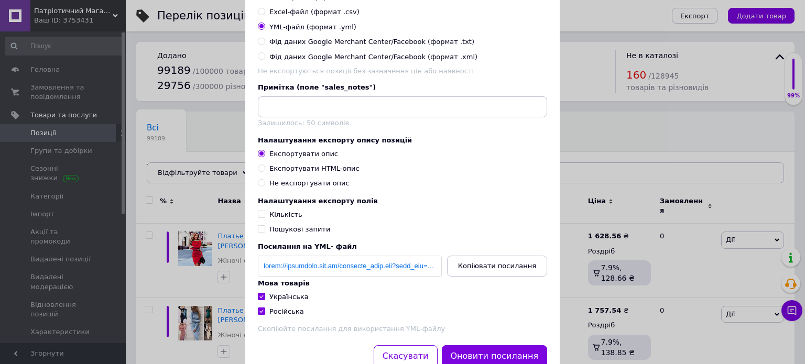
scroll to position [528, 0]
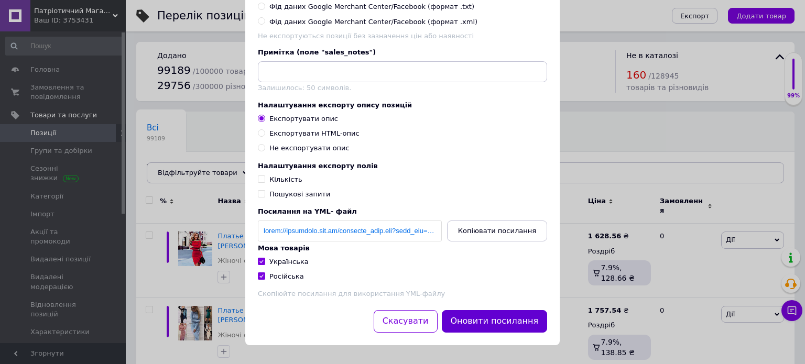
click at [472, 310] on button "Оновити посилання" at bounding box center [495, 321] width 106 height 23
click at [493, 232] on span "Копіювати посилання" at bounding box center [497, 231] width 78 height 8
copy span "TV-shop товары"
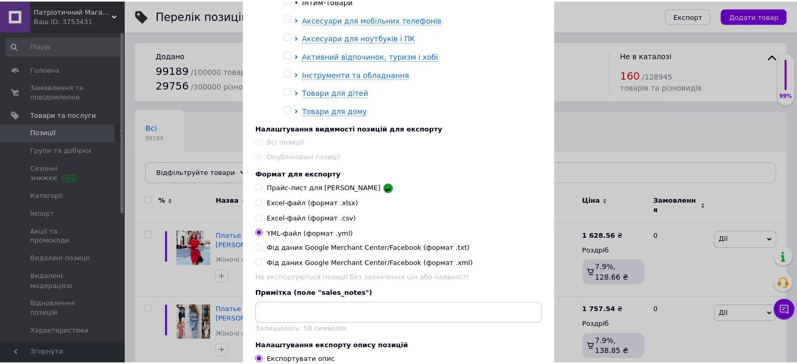
scroll to position [109, 0]
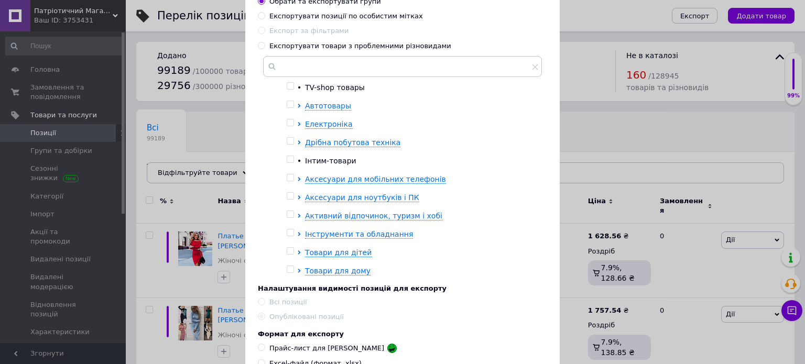
drag, startPoint x: 614, startPoint y: 88, endPoint x: 615, endPoint y: 81, distance: 6.3
click at [614, 88] on div "Експорт груп та позицій Налаштування груп та позицій для експорту Експортувати …" at bounding box center [402, 328] width 805 height 875
